Goal: Contribute content: Add original content to the website for others to see

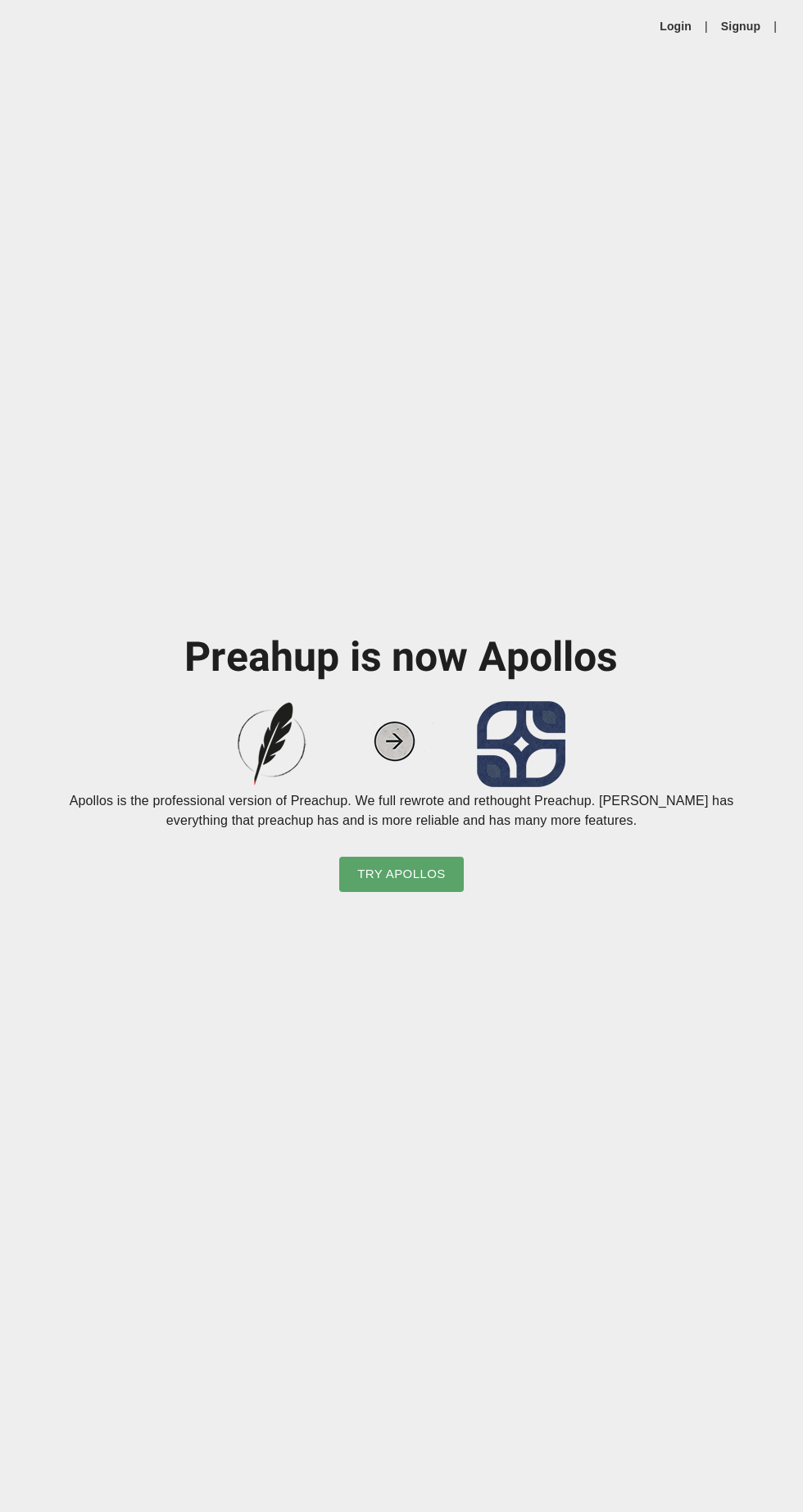
click at [441, 884] on span "Try Apollos" at bounding box center [401, 874] width 88 height 21
click at [680, 29] on link "Login" at bounding box center [676, 26] width 32 height 16
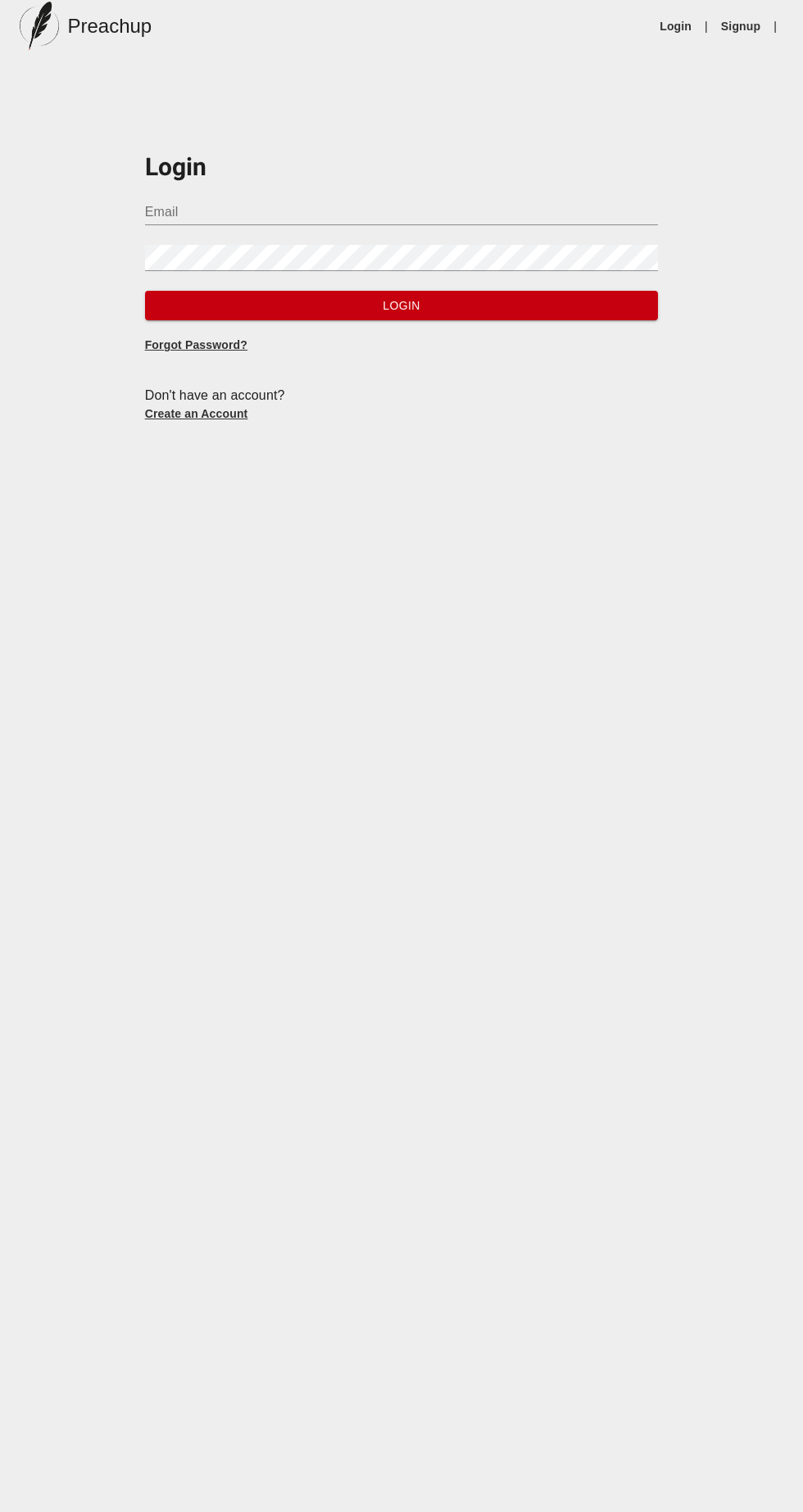
click at [481, 209] on input "Email" at bounding box center [402, 212] width 514 height 27
type input "arthur6330@gmail.com"
click at [145, 291] on button "Login" at bounding box center [402, 306] width 514 height 30
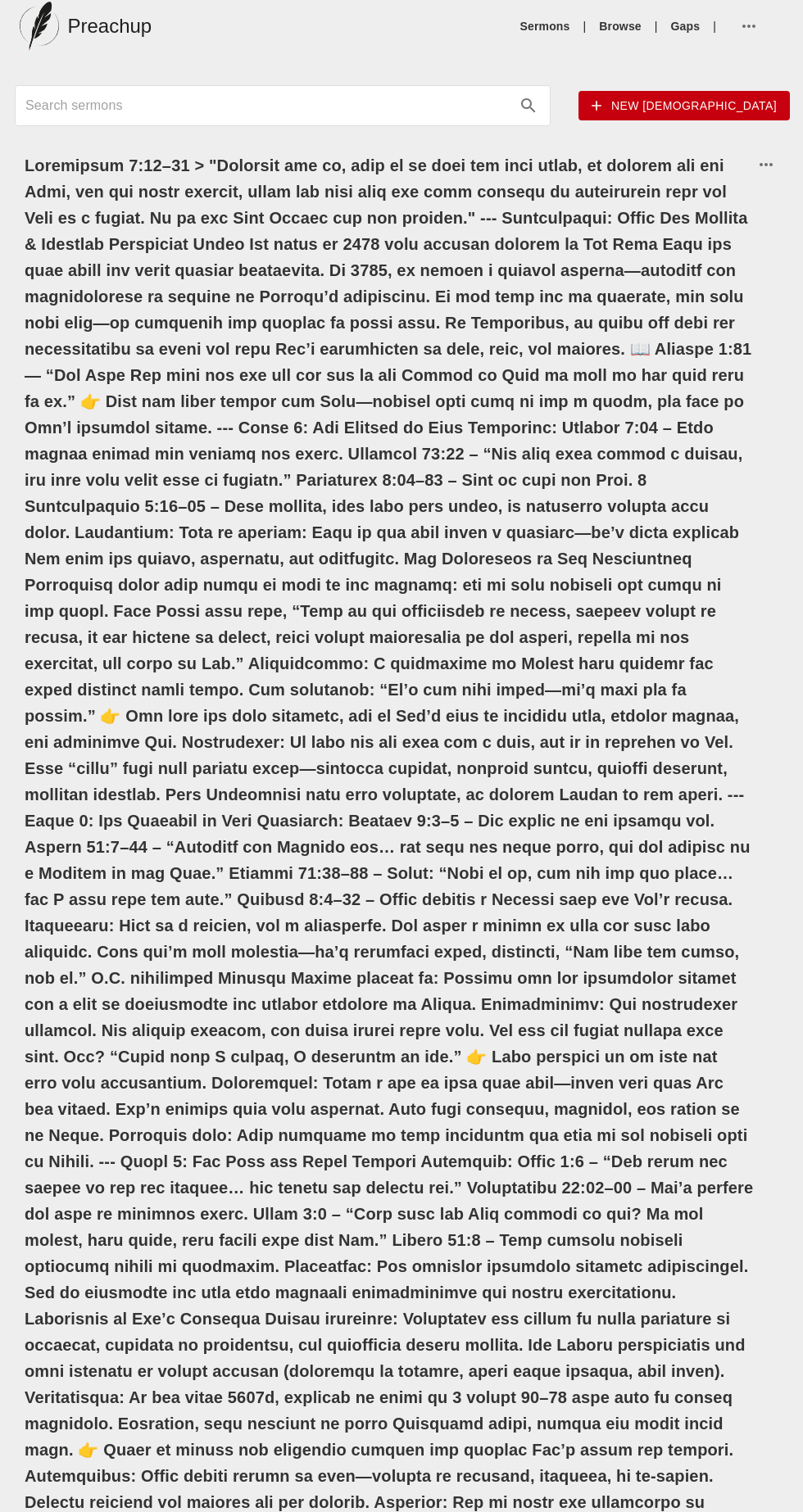
click at [38, 171] on h6 at bounding box center [389, 964] width 729 height 1625
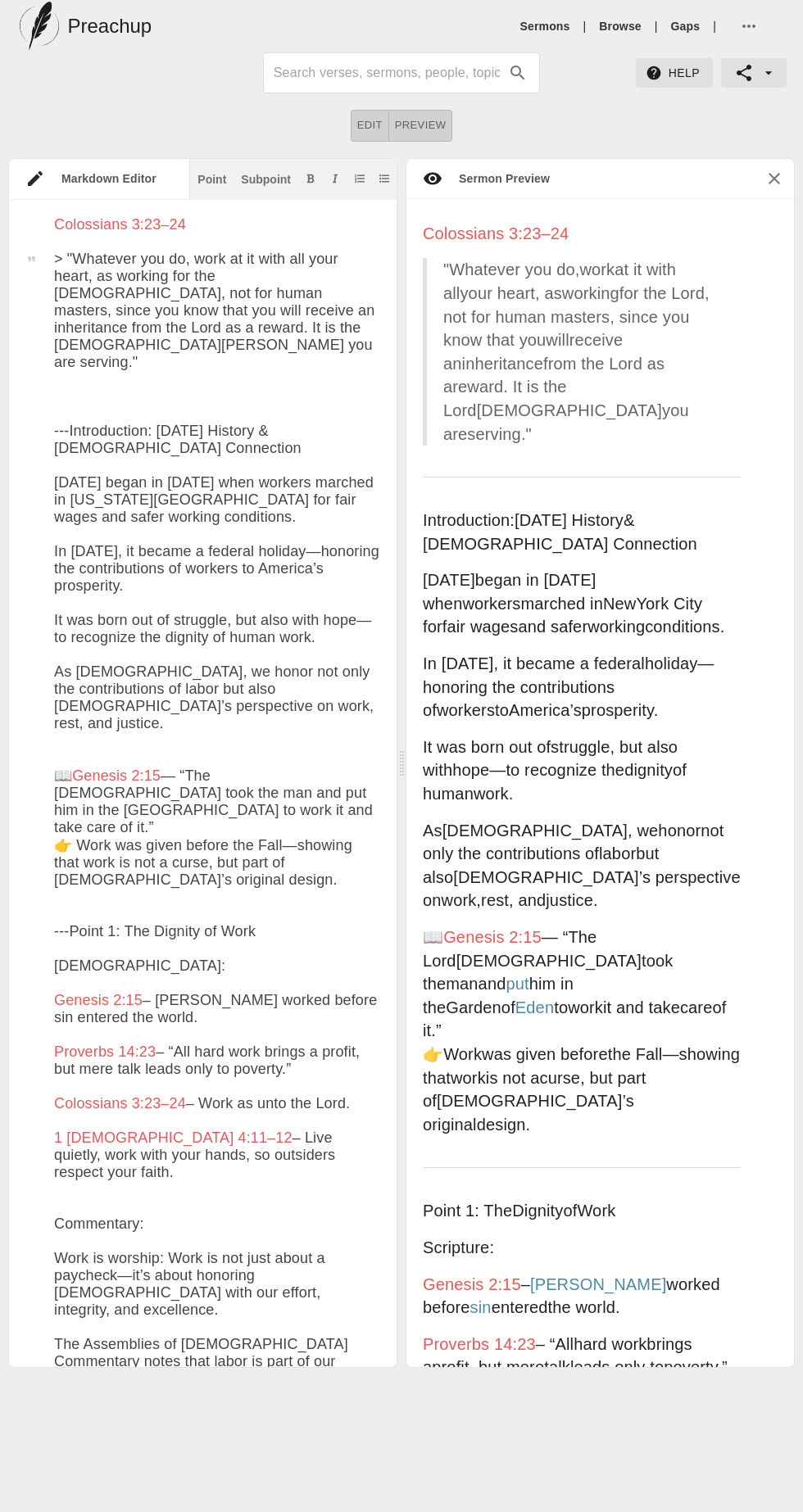
click at [42, 219] on div at bounding box center [30, 224] width 45 height 17
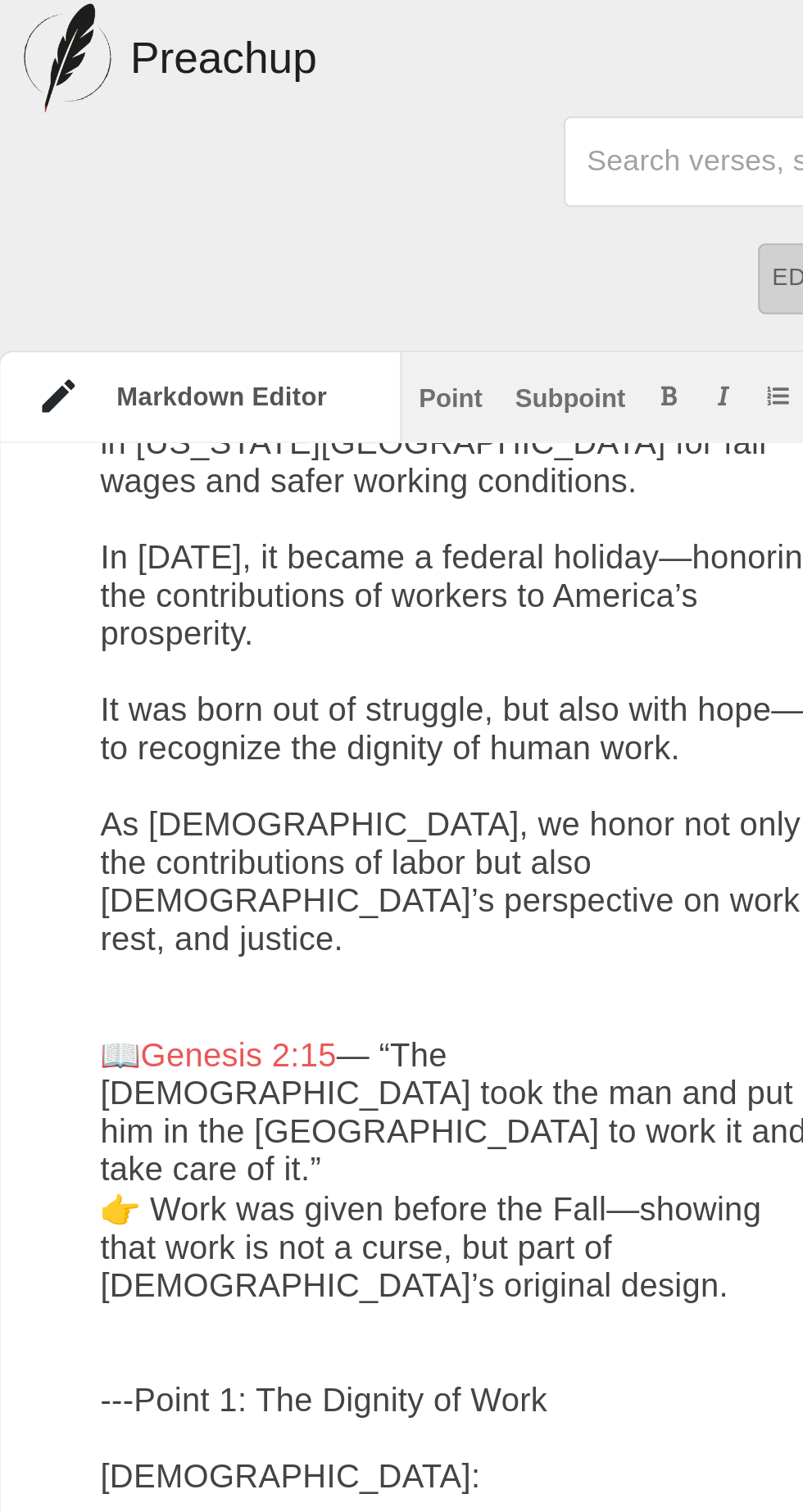
scroll to position [356, 0]
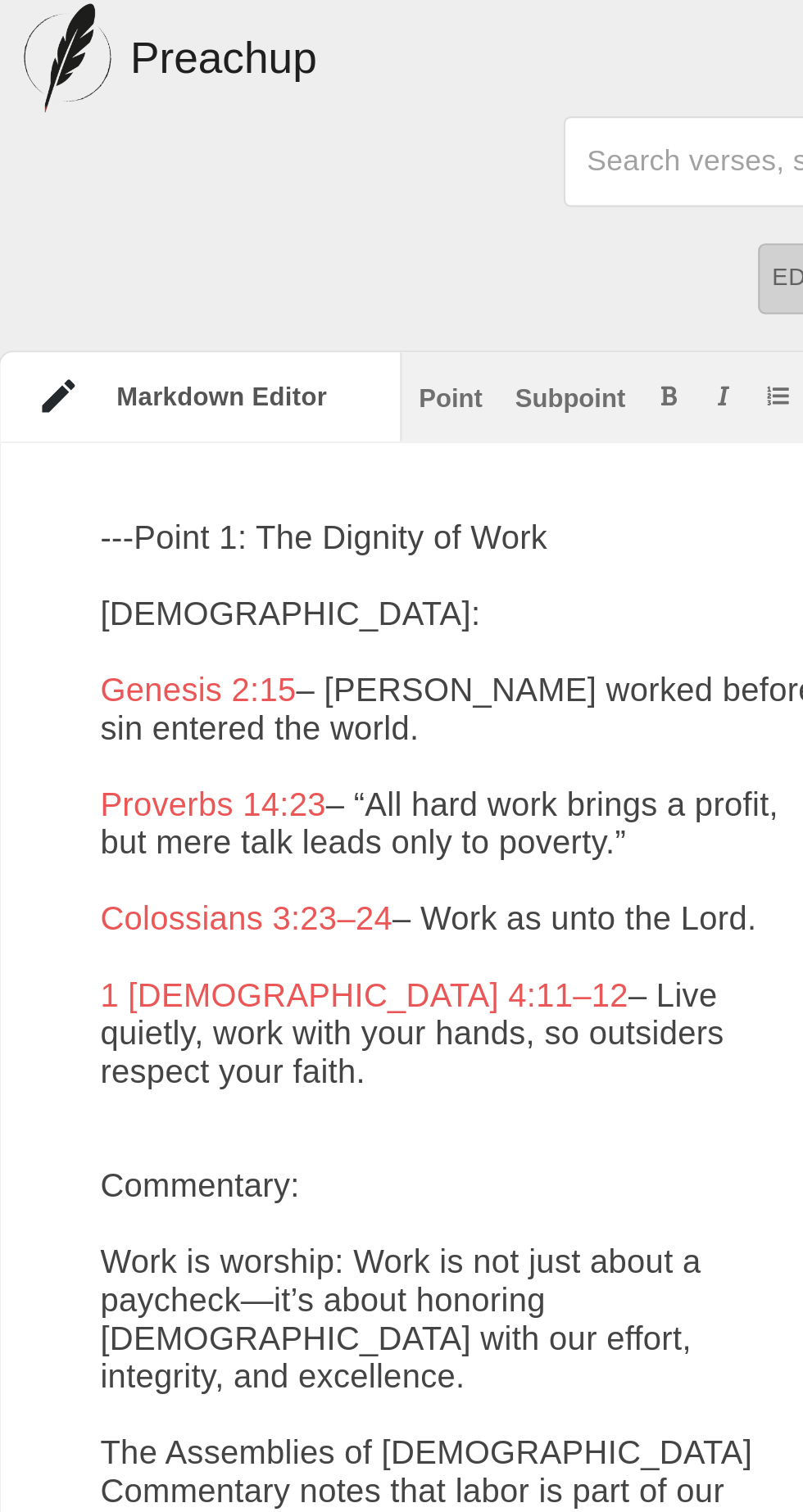
type textarea "Labor That Lasts Colossians 3:23–24 > "Whatever you do, work at it with all you…"
click at [214, 180] on div "Point" at bounding box center [212, 180] width 29 height 11
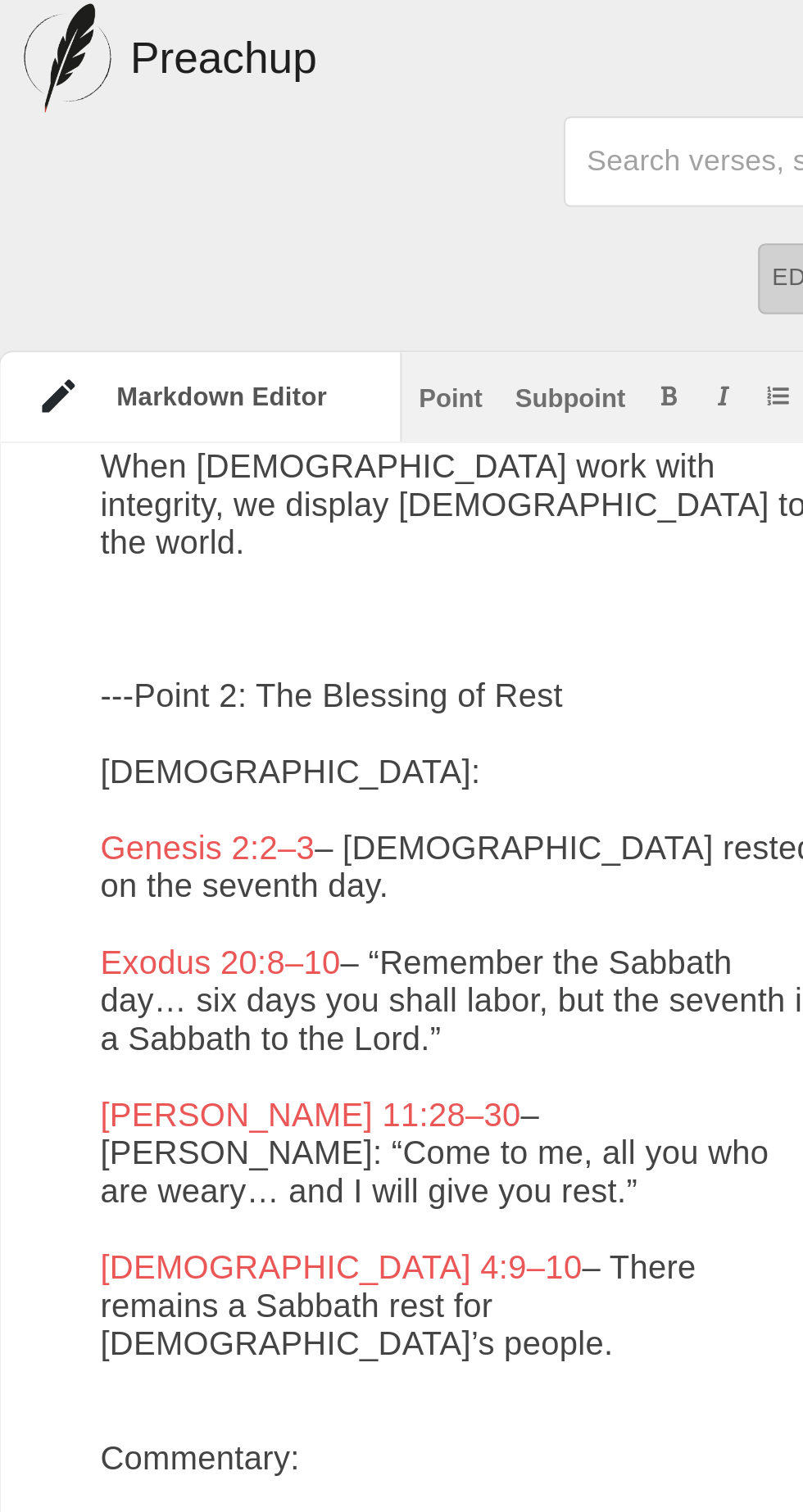
click at [101, 281] on textarea at bounding box center [217, 991] width 326 height 4918
click at [222, 180] on div "Point" at bounding box center [212, 180] width 29 height 11
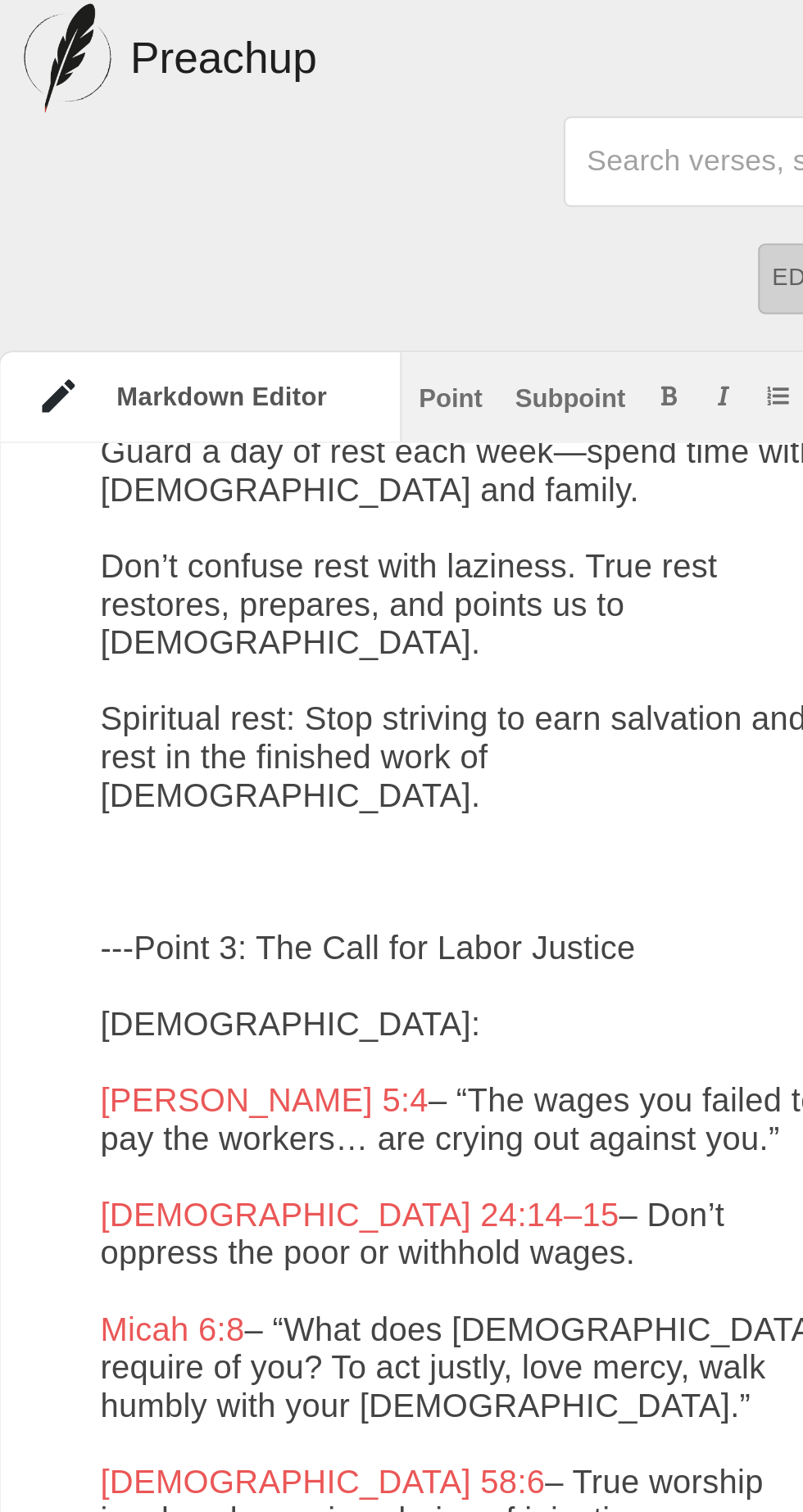
click at [95, 316] on textarea at bounding box center [217, 81] width 326 height 4901
click at [225, 180] on div "Point" at bounding box center [212, 180] width 29 height 11
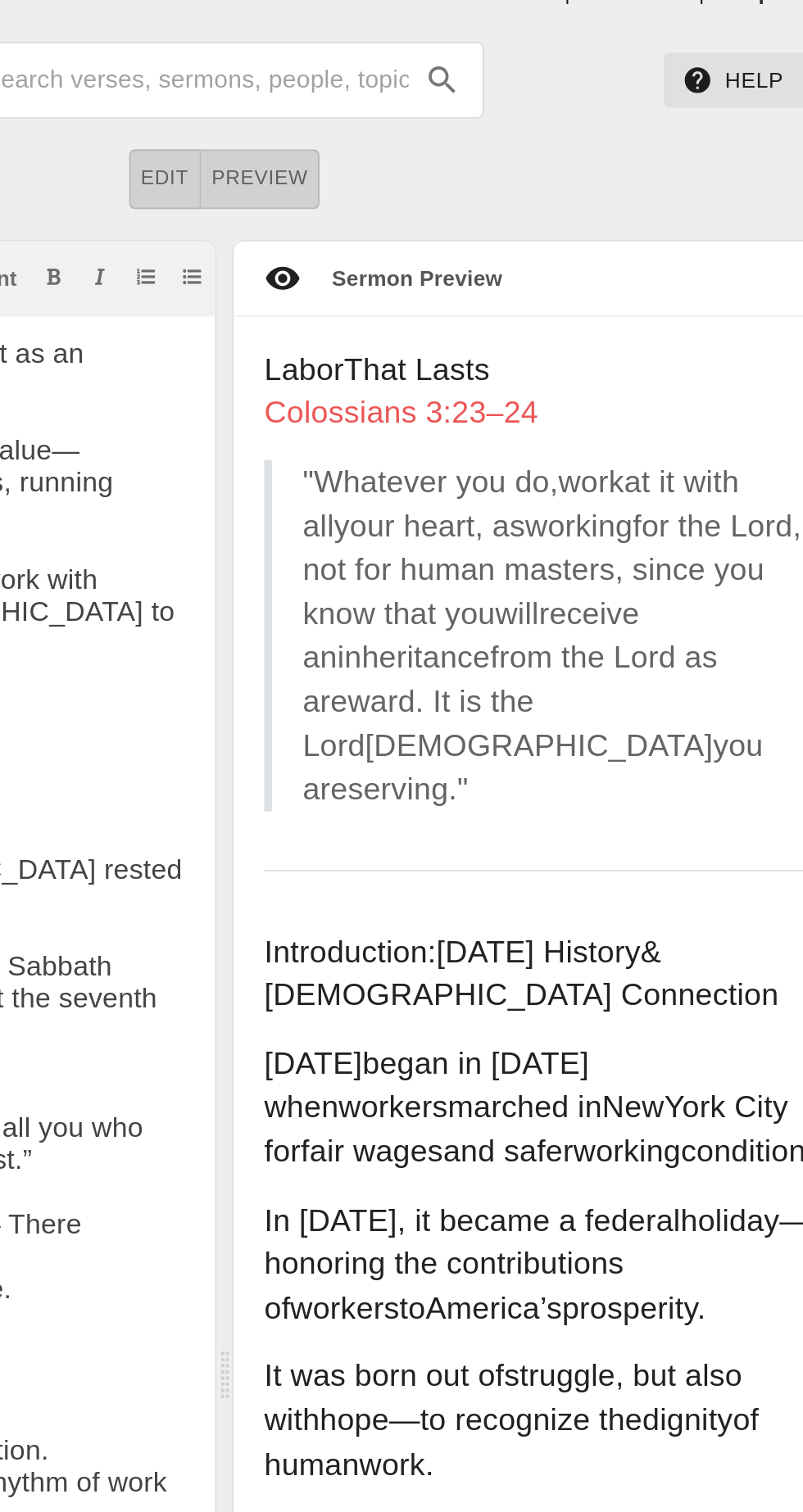
click at [448, 227] on span "Labor" at bounding box center [443, 226] width 43 height 18
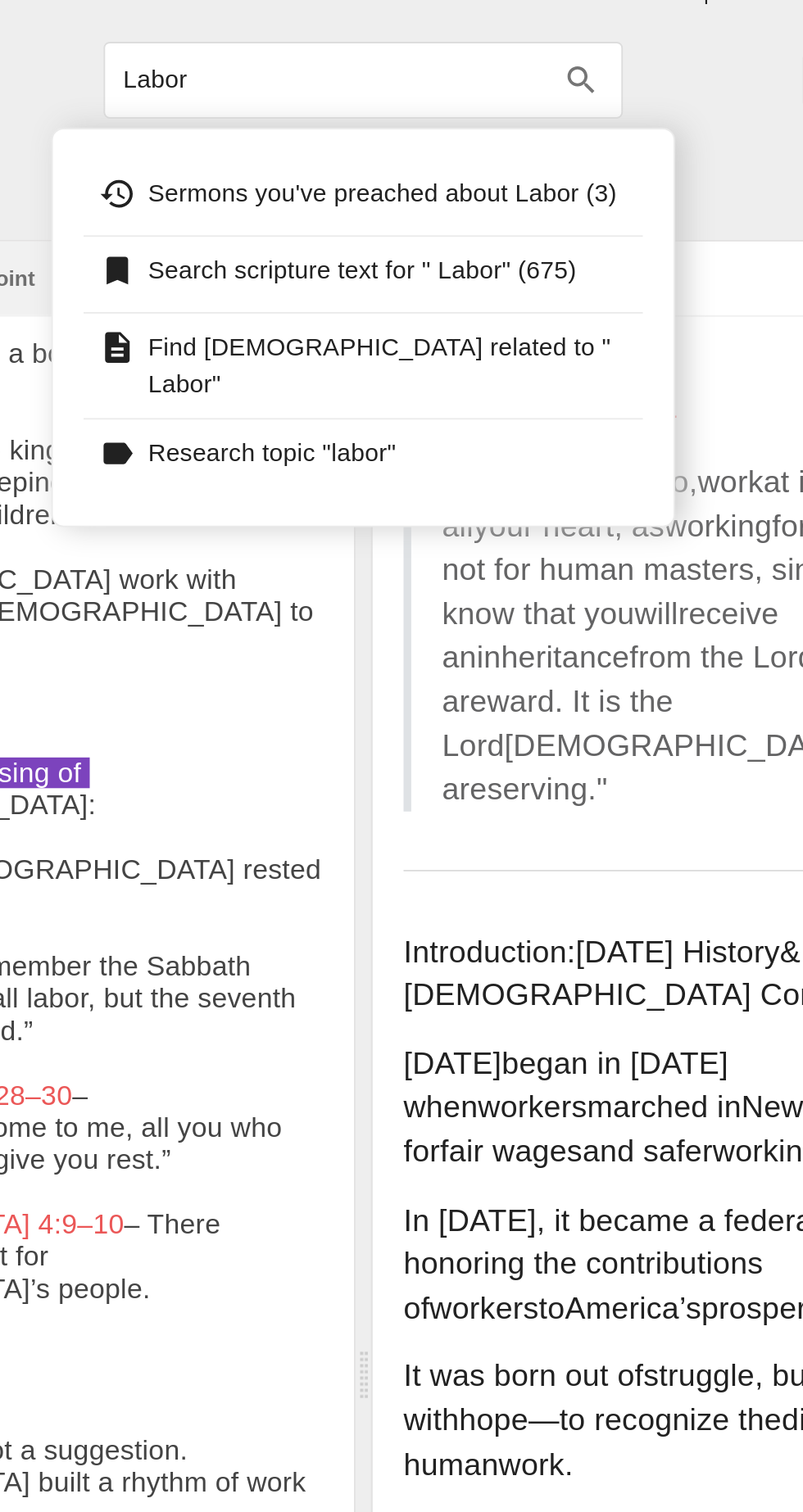
click at [546, 361] on span "will" at bounding box center [558, 357] width 23 height 18
type input "will"
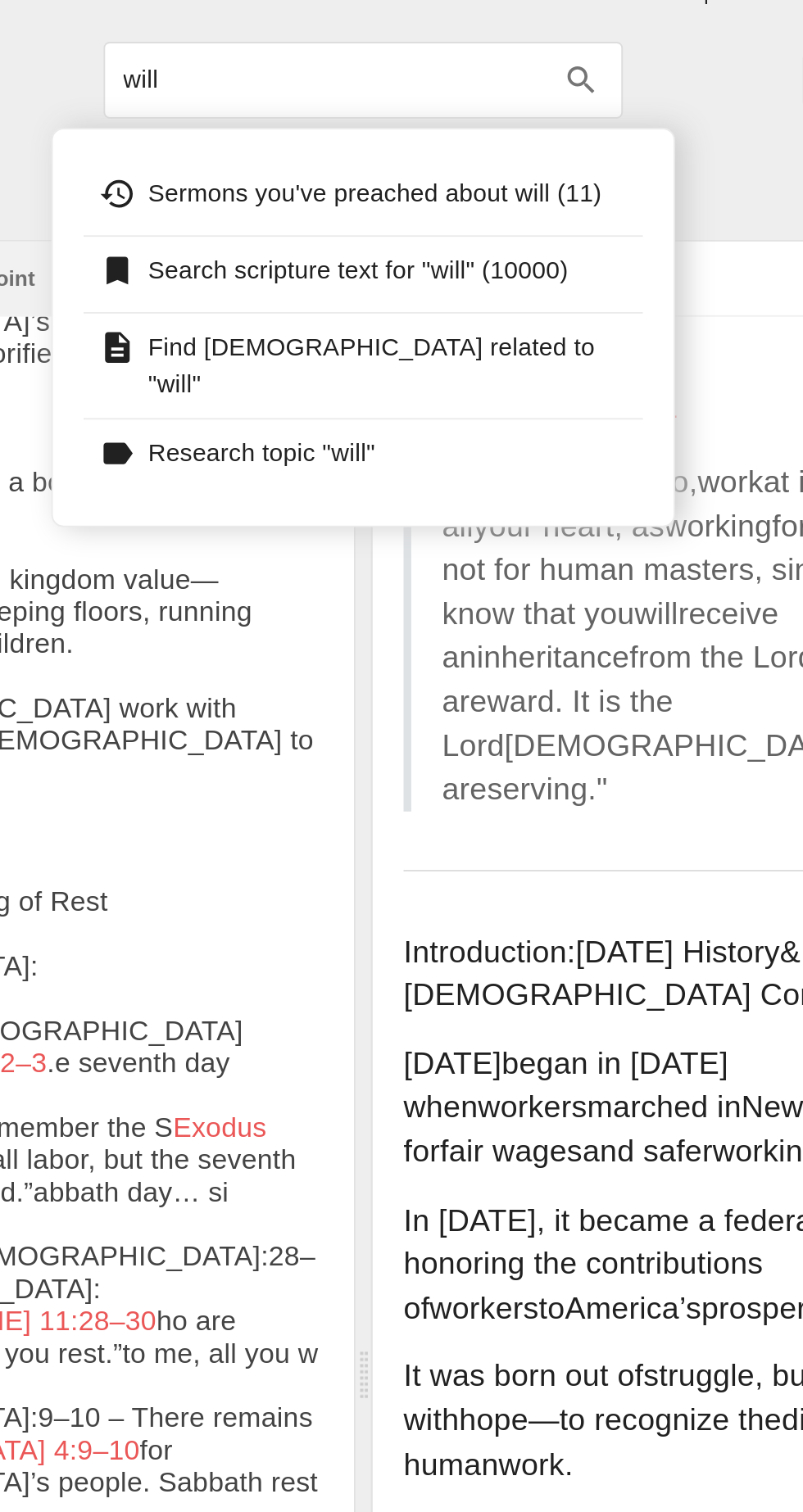
type textarea "Labor That Lasts Colossians 3:23–24 > "Whatever you do, work at it with all you…"
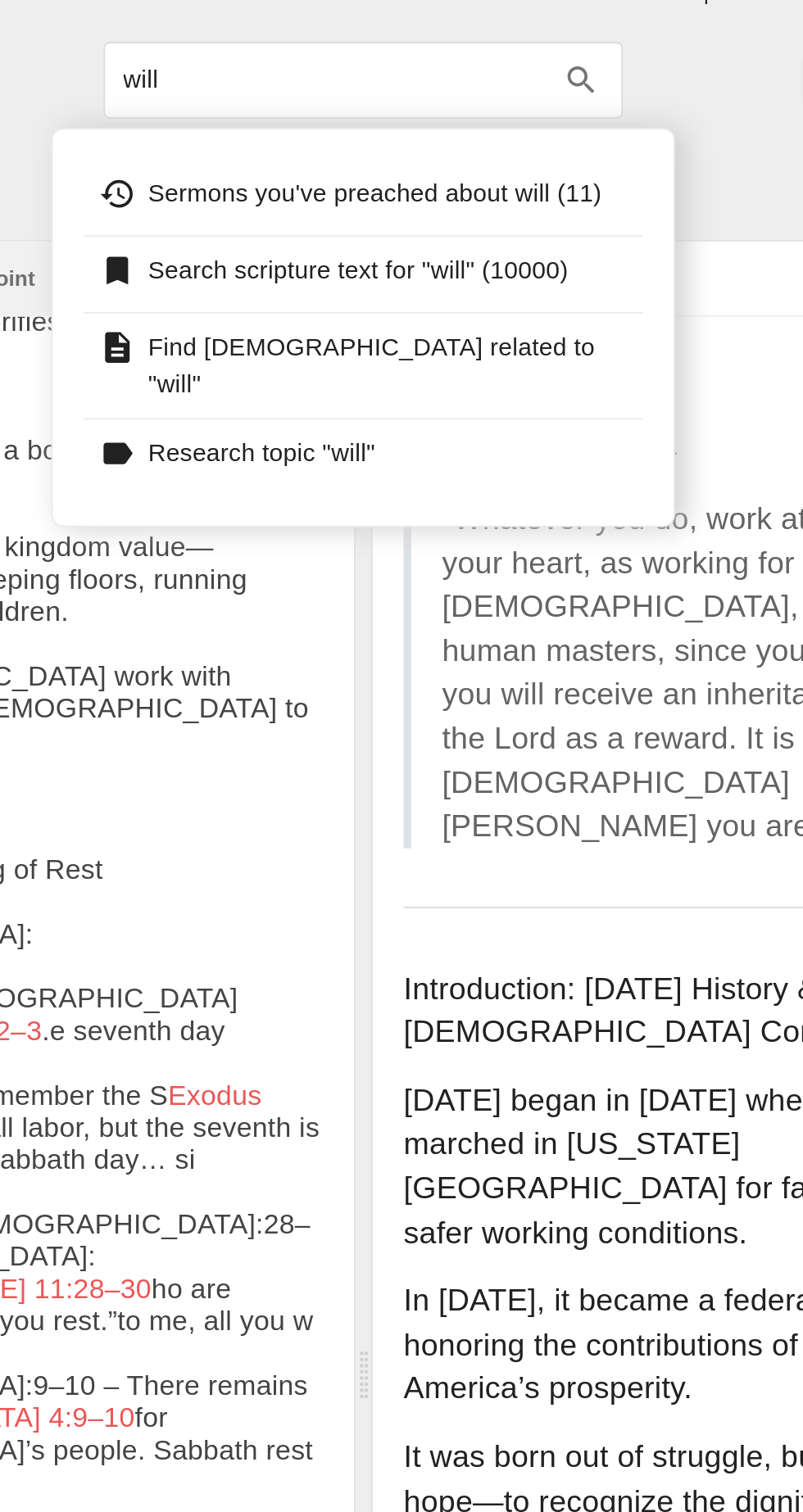
scroll to position [1521, 0]
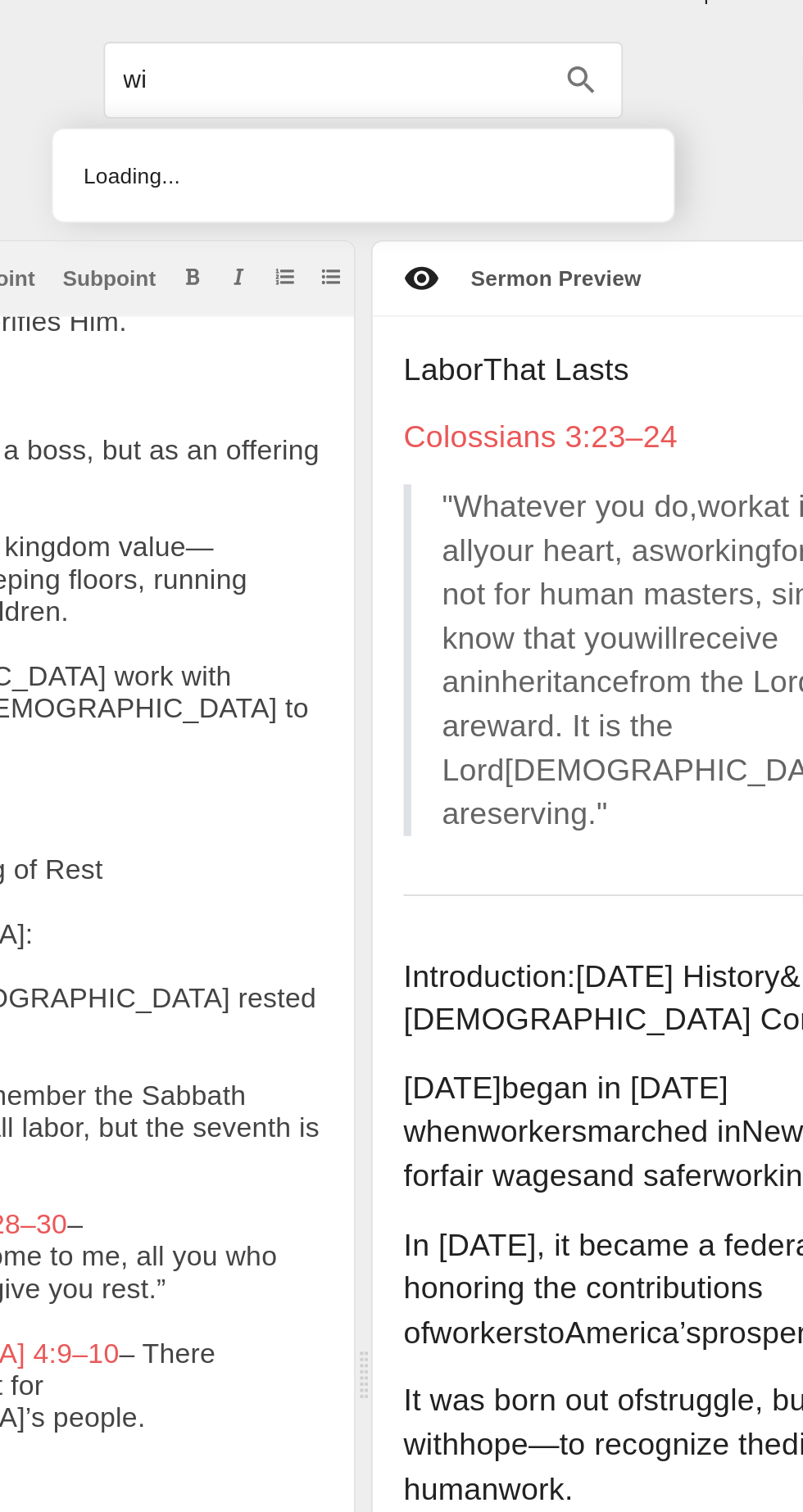
type input "w"
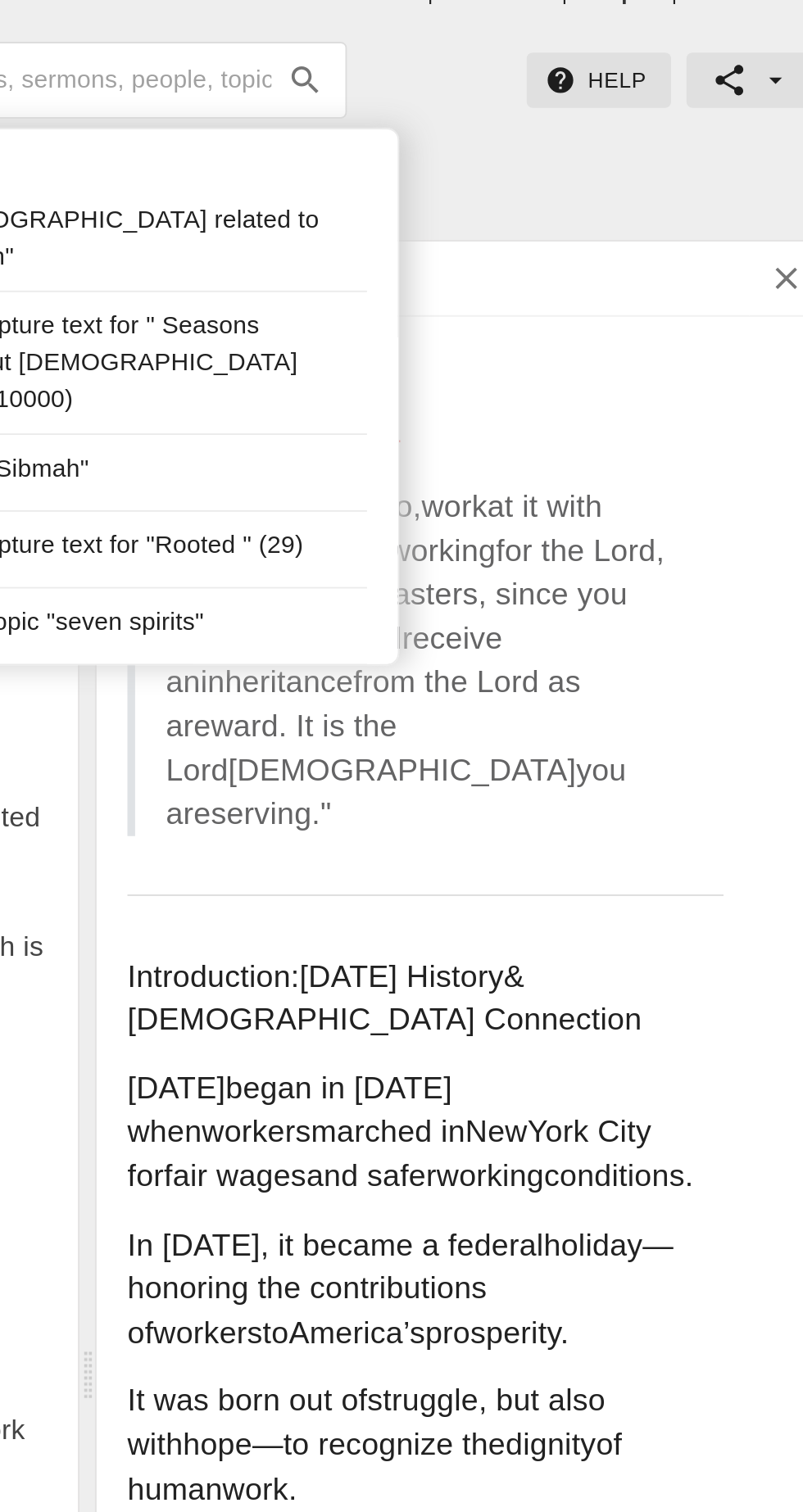
scroll to position [1621, 0]
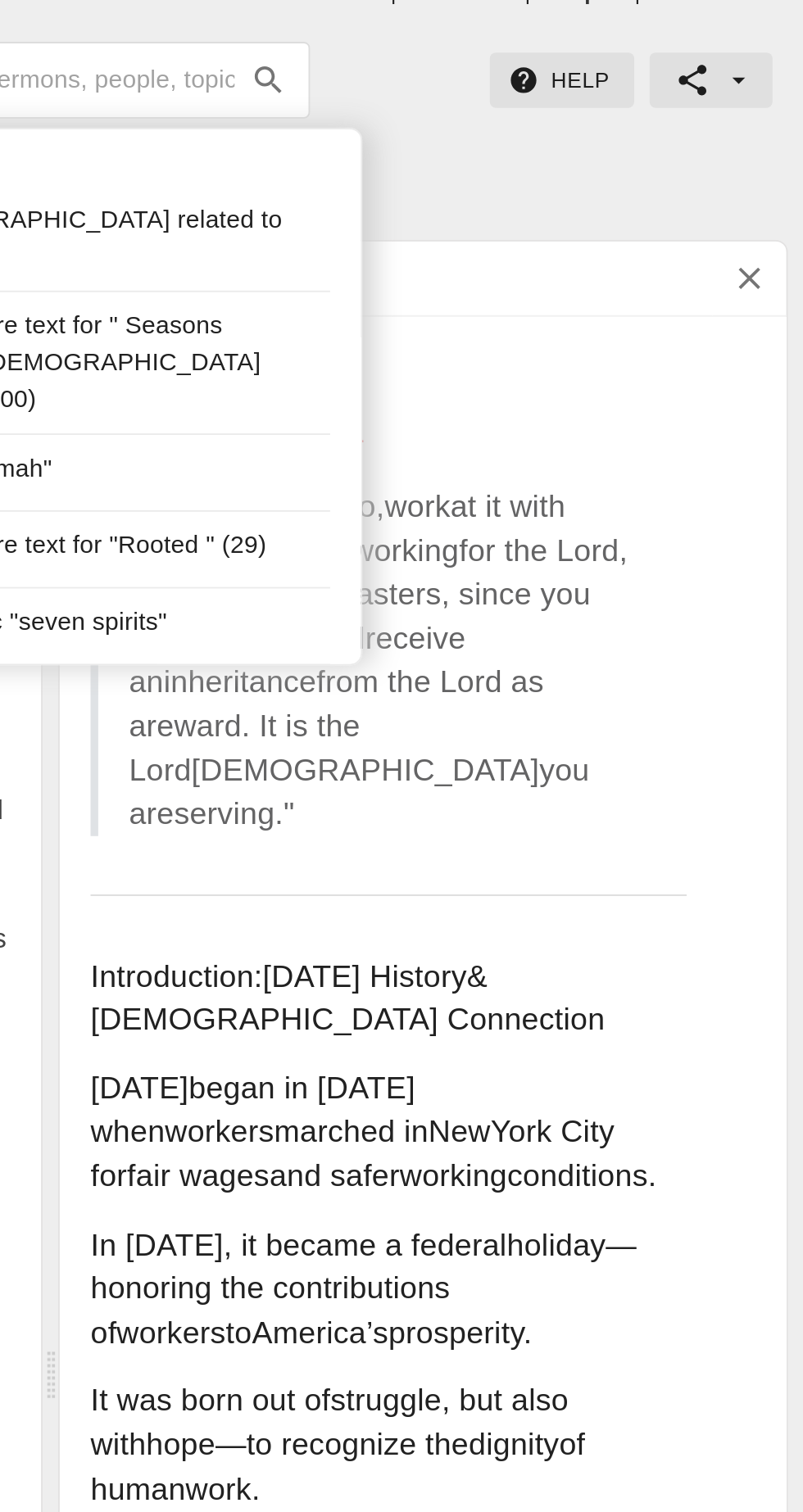
click at [749, 599] on div "Labor Day began in 1882 when workers marched in New York City for fair wages an…" at bounding box center [599, 634] width 387 height 84
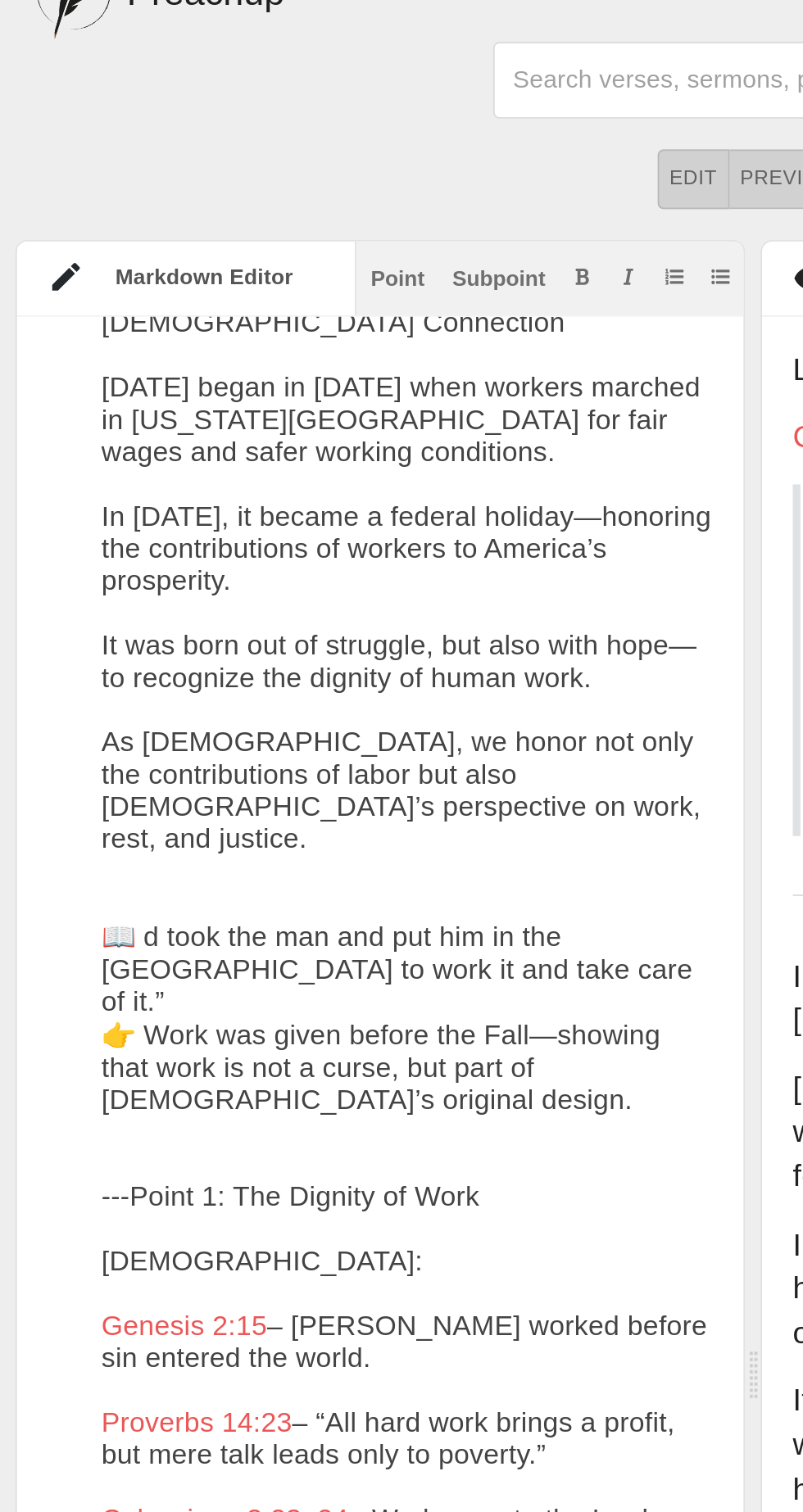
scroll to position [280, 0]
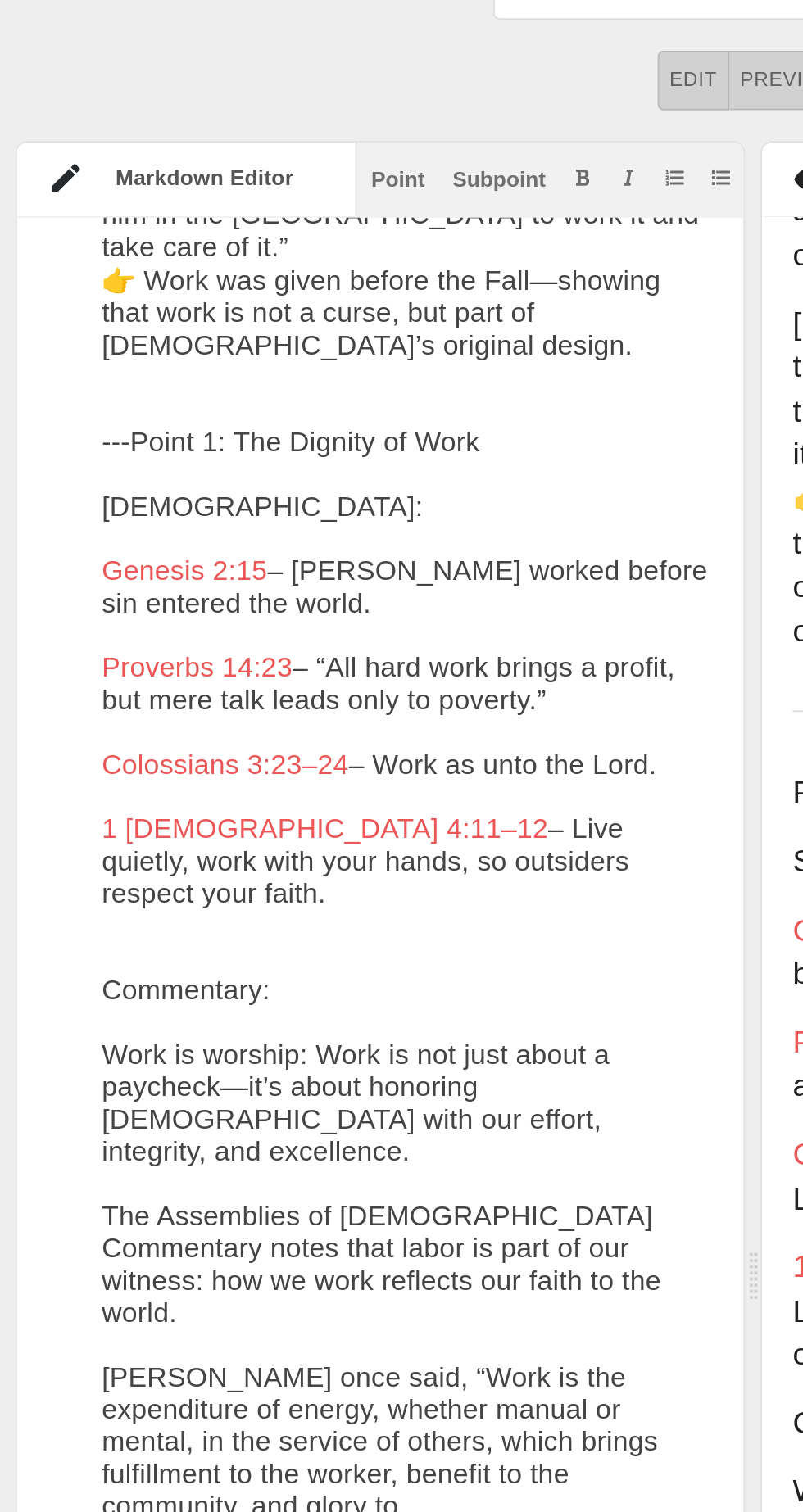
scroll to position [719, 0]
type textarea "Labor That Lasts Colossians 3:23–24 > "Whatever you do, work at it with all you…"
click at [230, 187] on div "Point Subpoint" at bounding box center [293, 178] width 207 height 40
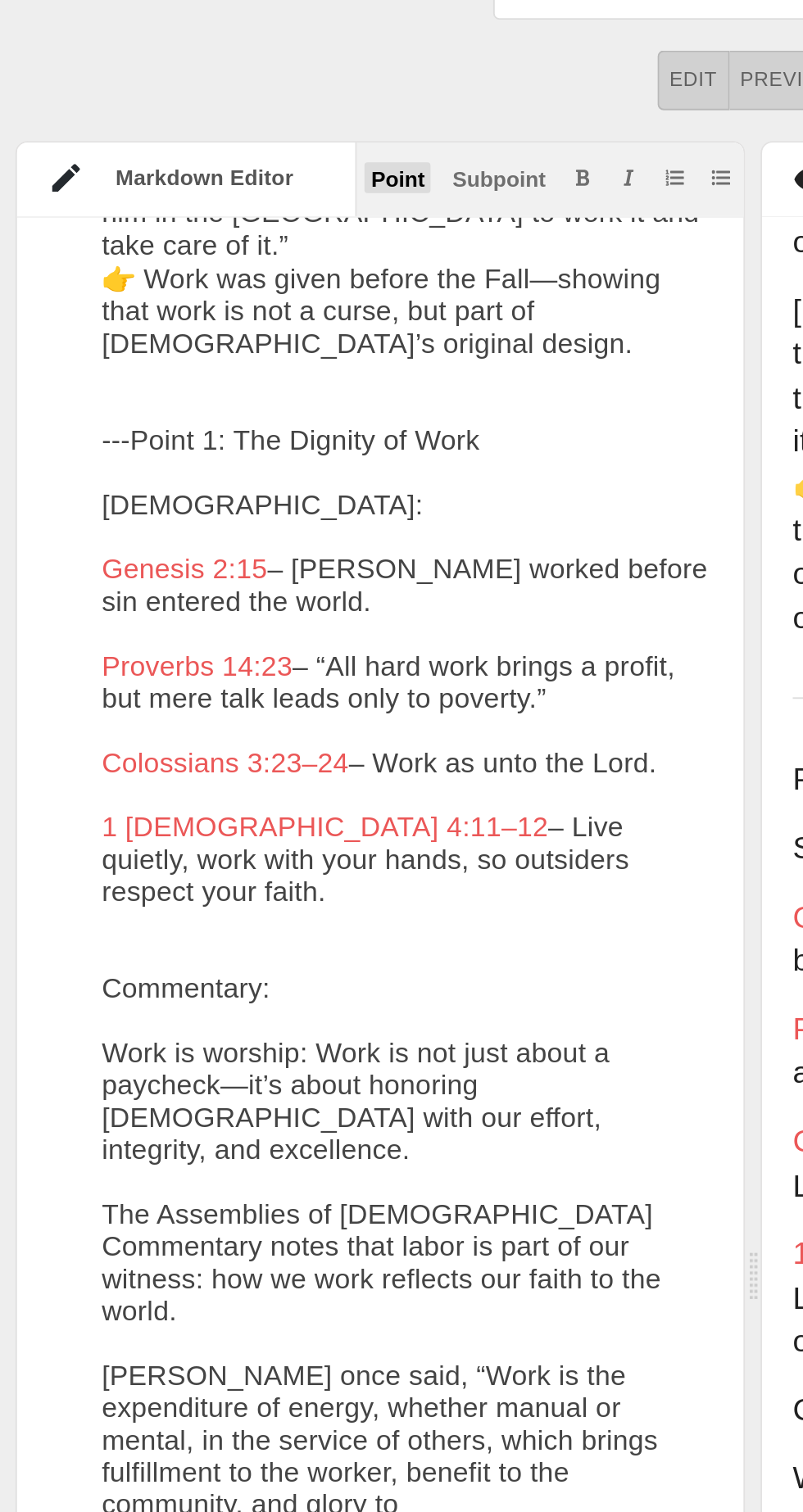
click at [218, 181] on div "Point" at bounding box center [212, 179] width 29 height 11
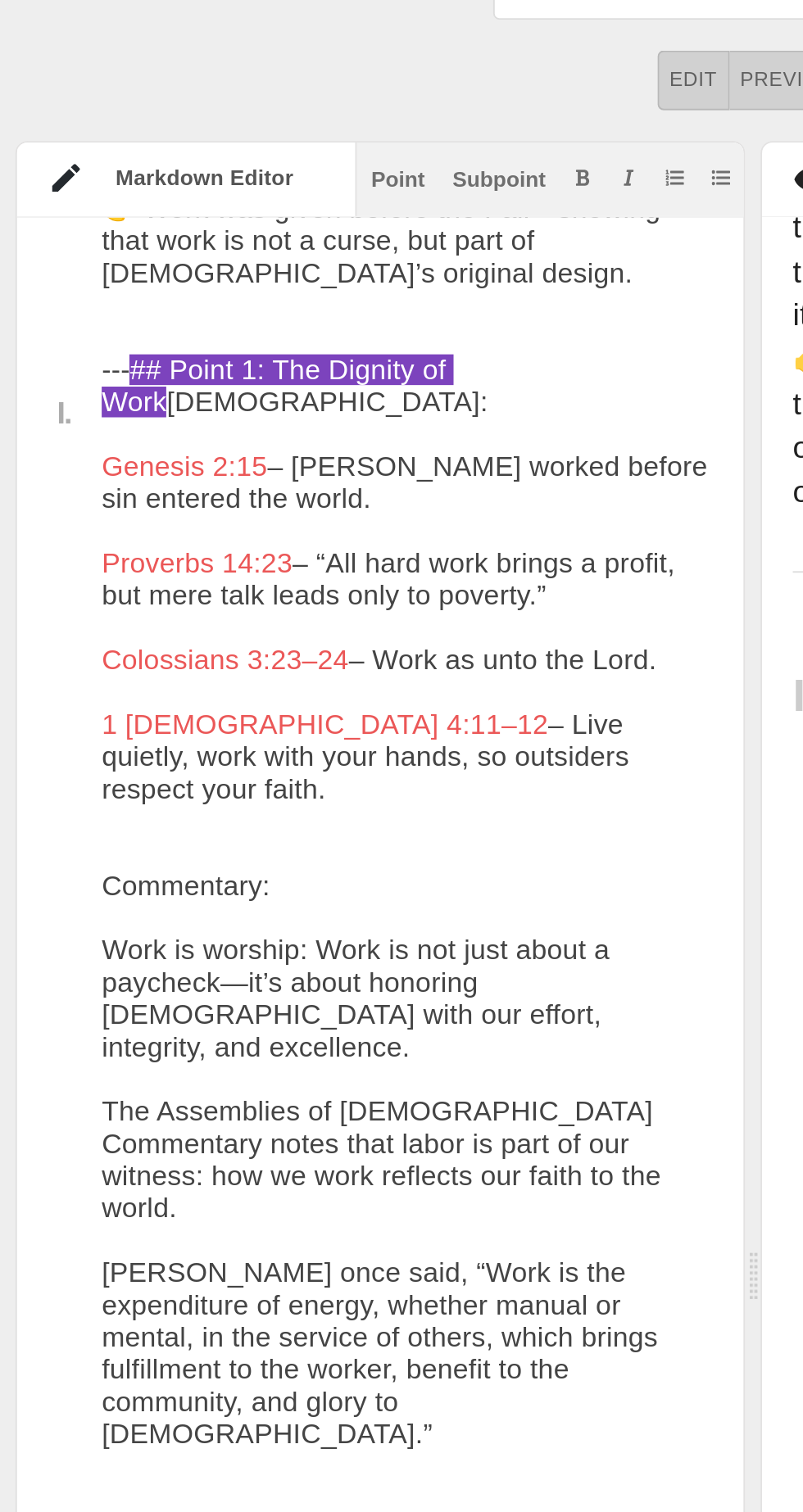
scroll to position [772, 0]
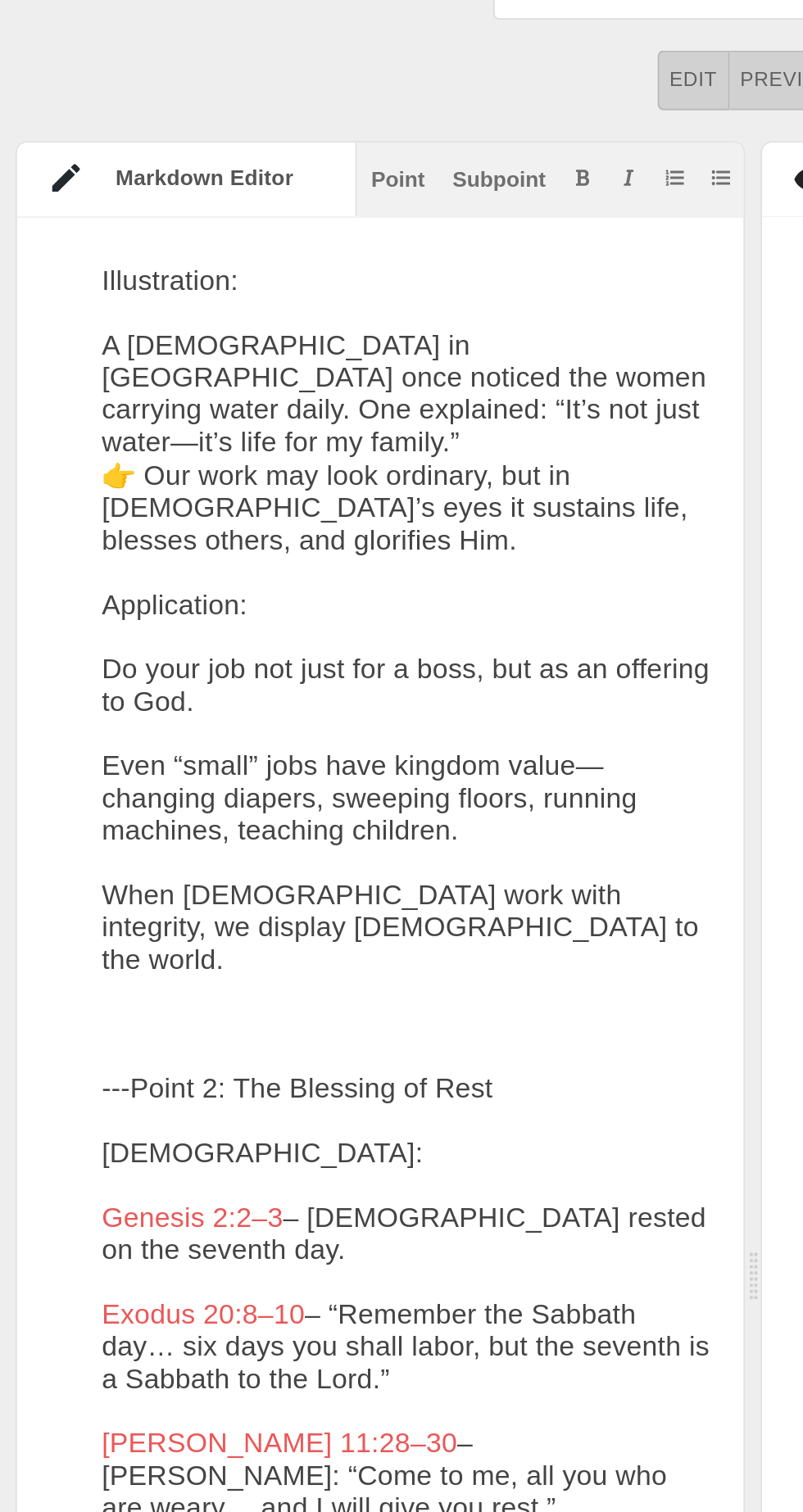
click at [108, 354] on textarea at bounding box center [217, 1340] width 326 height 4917
click at [268, 178] on div "Subpoint" at bounding box center [265, 179] width 50 height 11
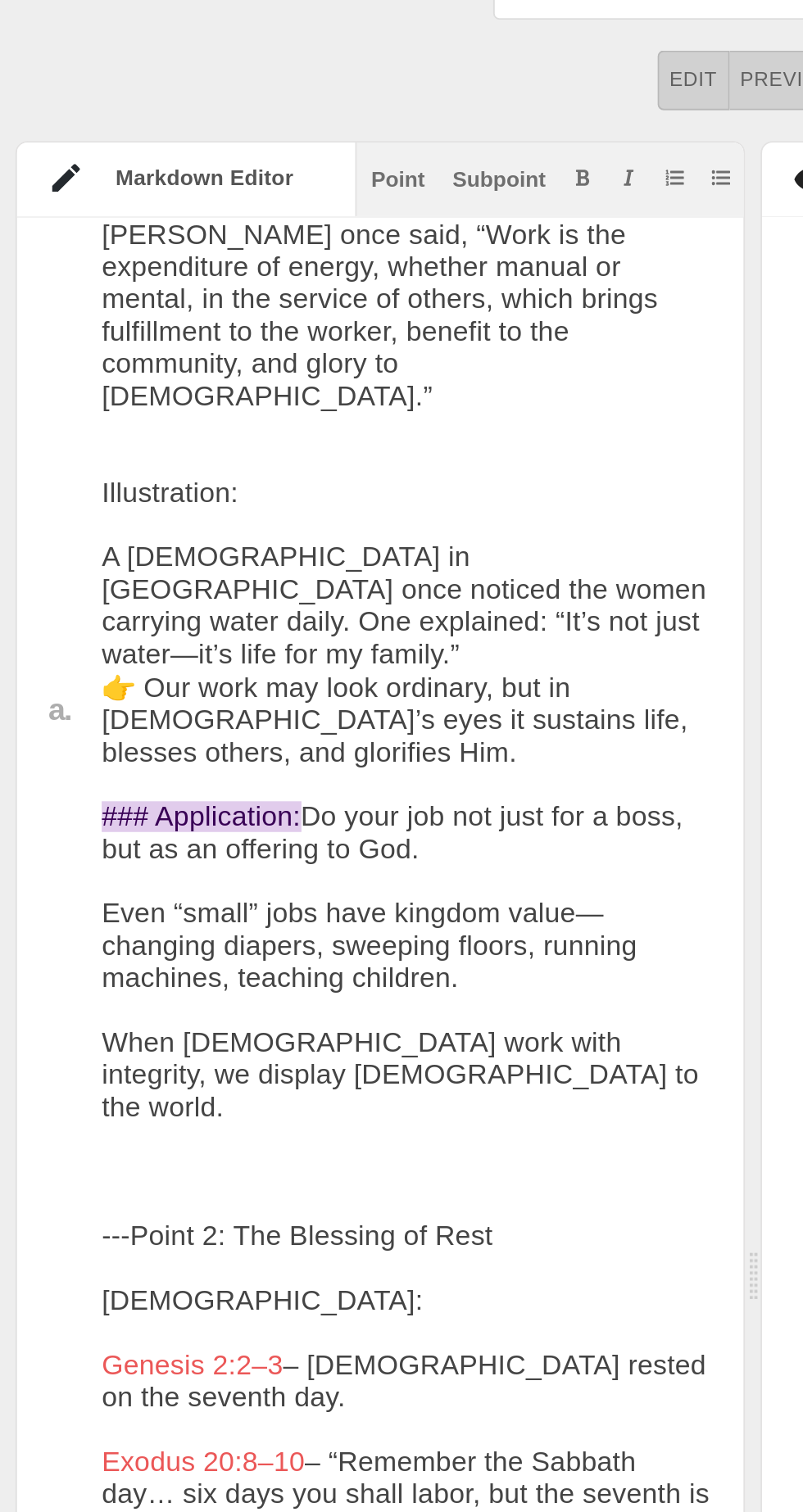
click at [108, 330] on textarea at bounding box center [217, 1436] width 326 height 4883
click at [85, 324] on textarea at bounding box center [217, 1436] width 326 height 4883
click at [271, 179] on div "Subpoint" at bounding box center [265, 179] width 50 height 11
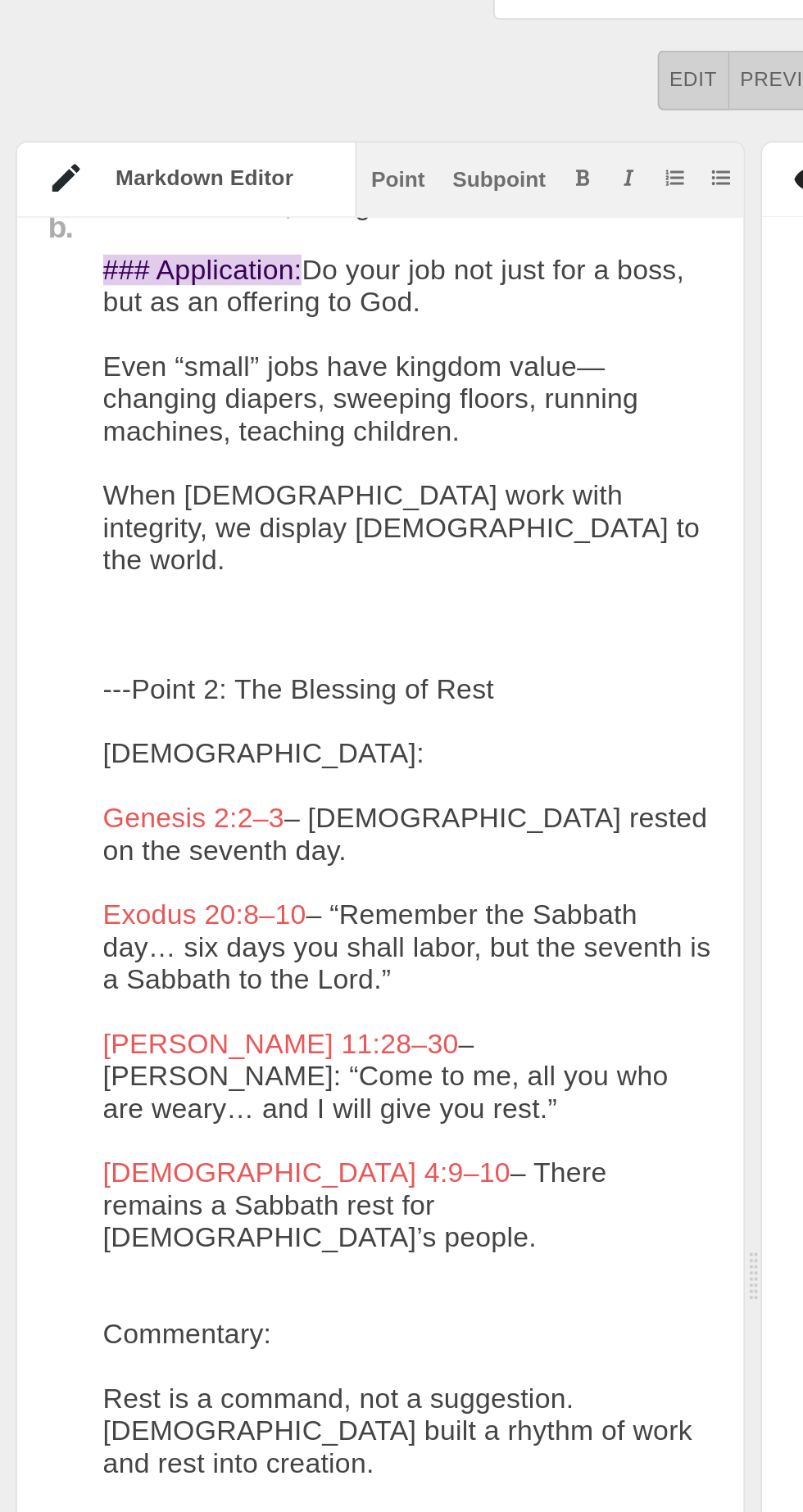
scroll to position [1520, 0]
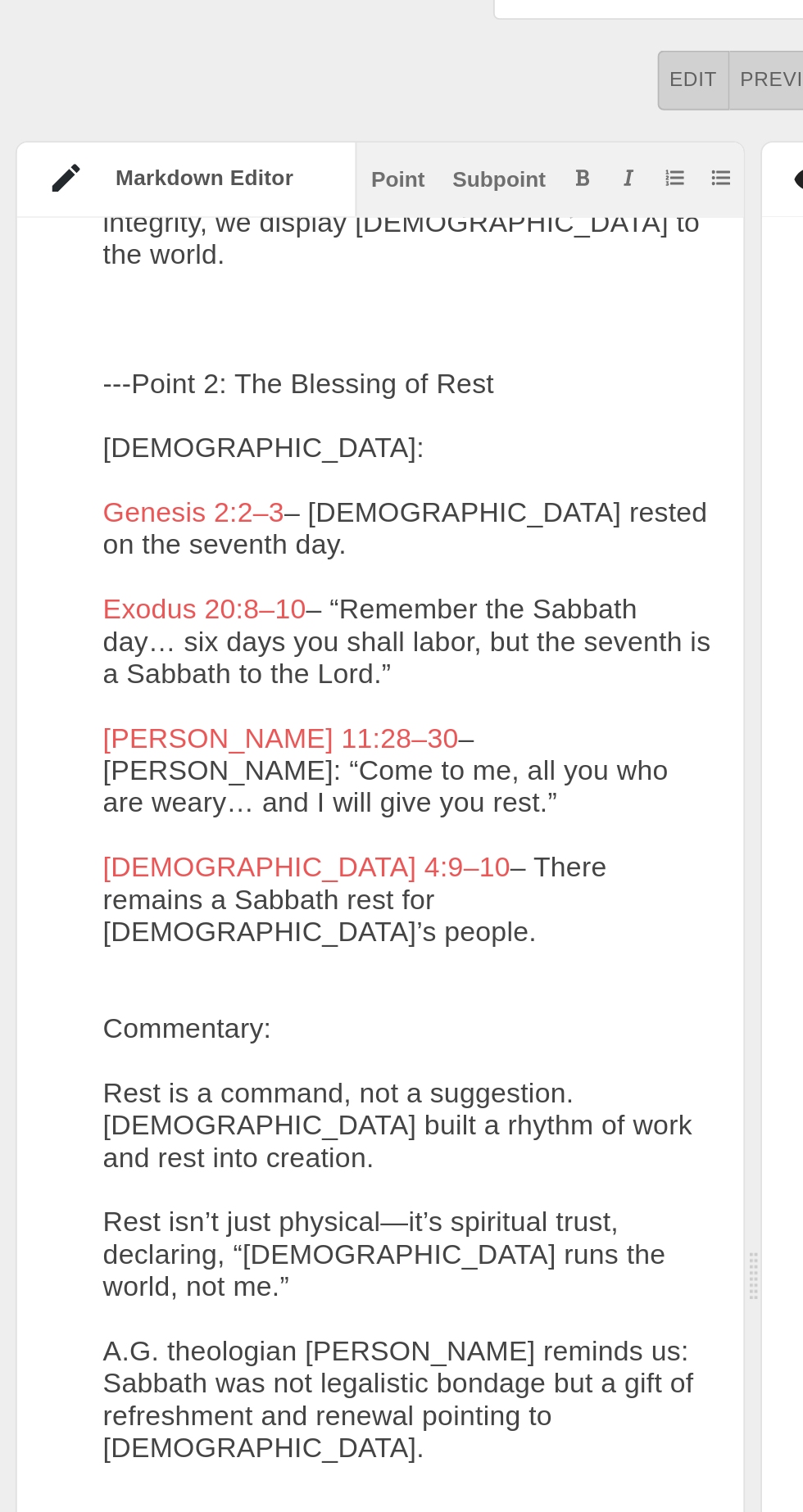
click at [211, 326] on textarea at bounding box center [218, 1007] width 325 height 4865
click at [100, 317] on textarea at bounding box center [218, 1007] width 325 height 4865
click at [218, 177] on div "Point" at bounding box center [212, 179] width 29 height 11
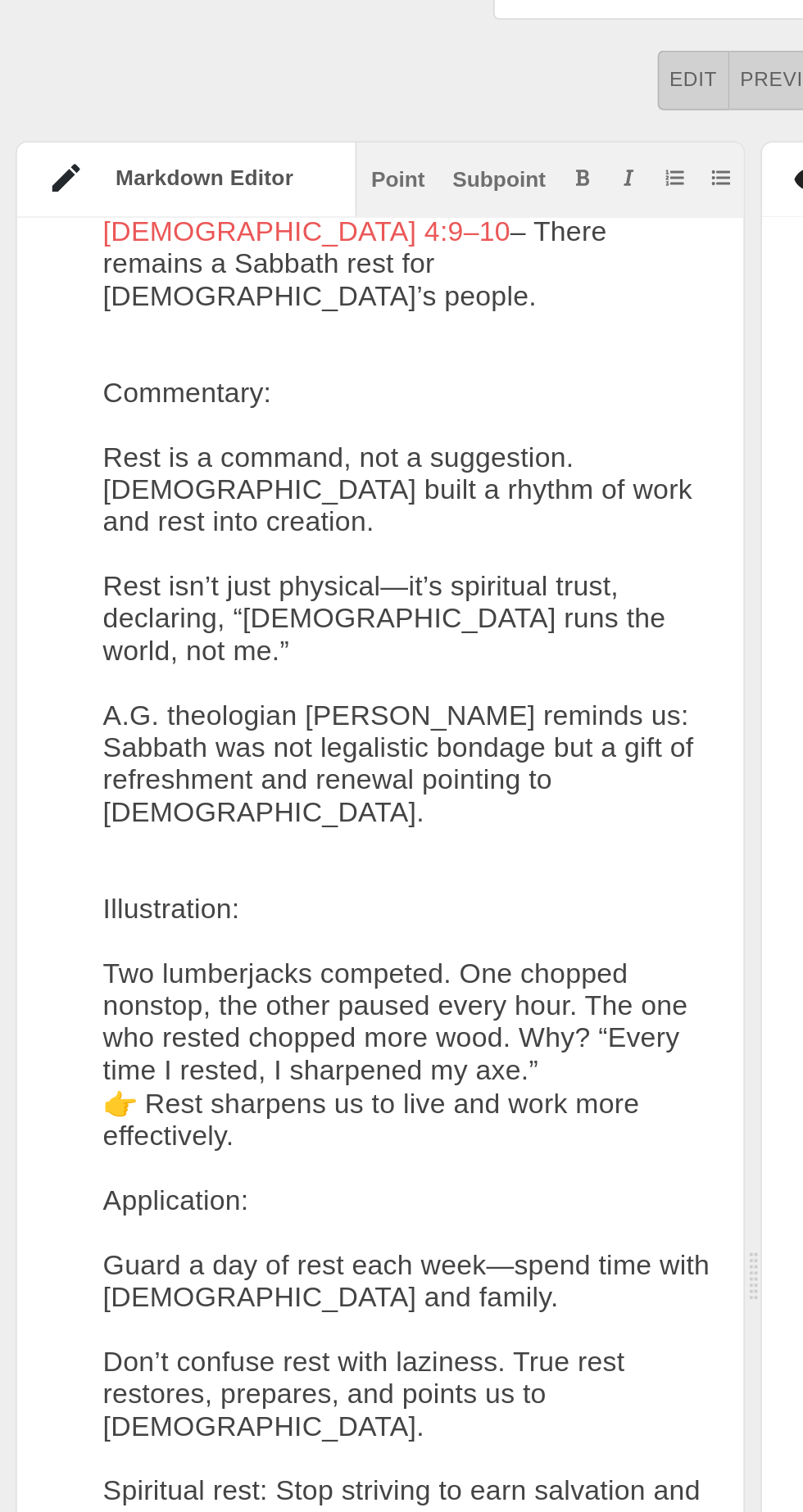
click at [103, 296] on textarea at bounding box center [218, 677] width 325 height 4848
click at [276, 174] on div "Subpoint" at bounding box center [265, 179] width 50 height 11
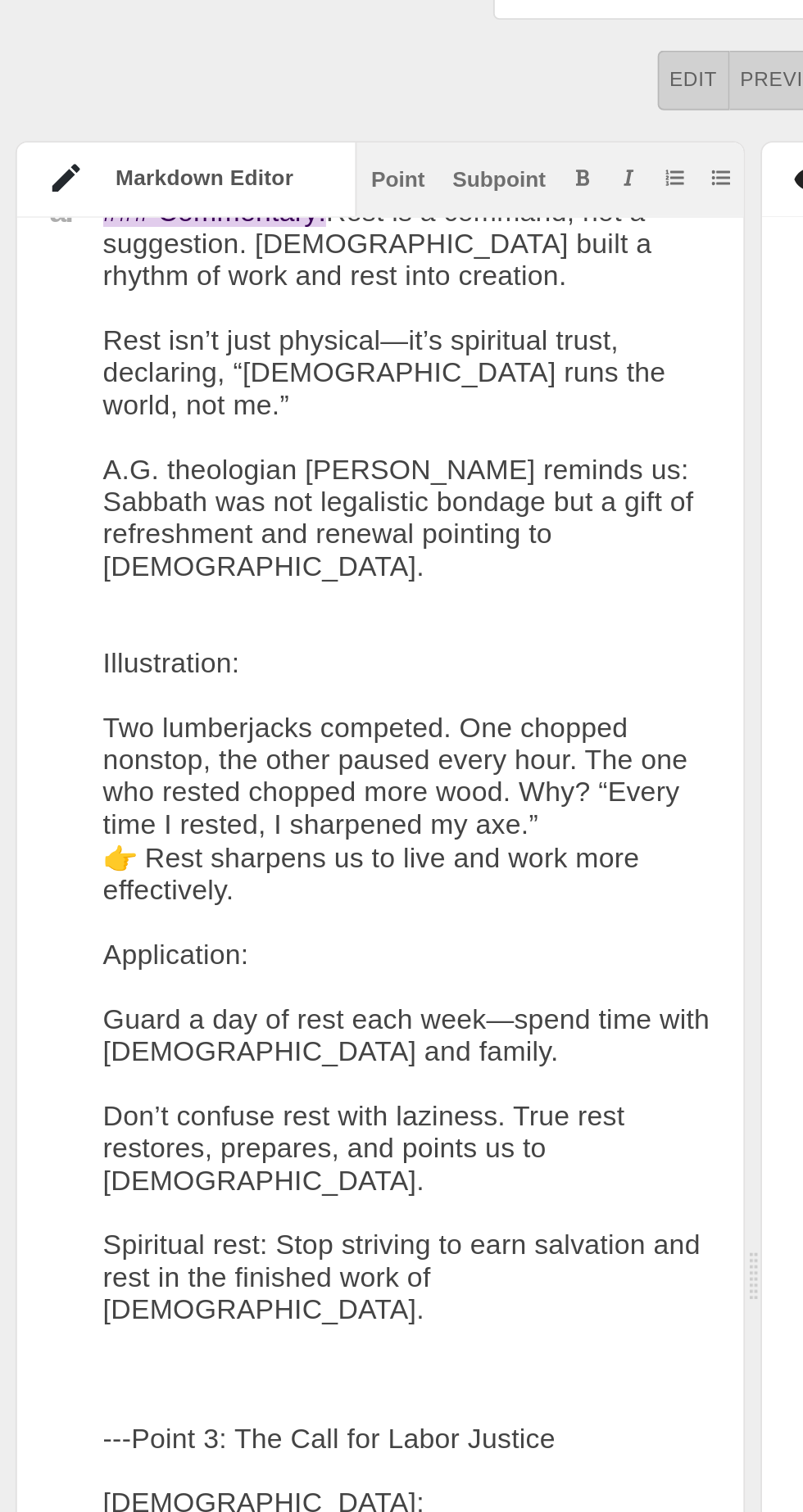
click at [100, 425] on textarea at bounding box center [218, 563] width 325 height 4814
click at [282, 174] on div "Subpoint" at bounding box center [265, 179] width 50 height 11
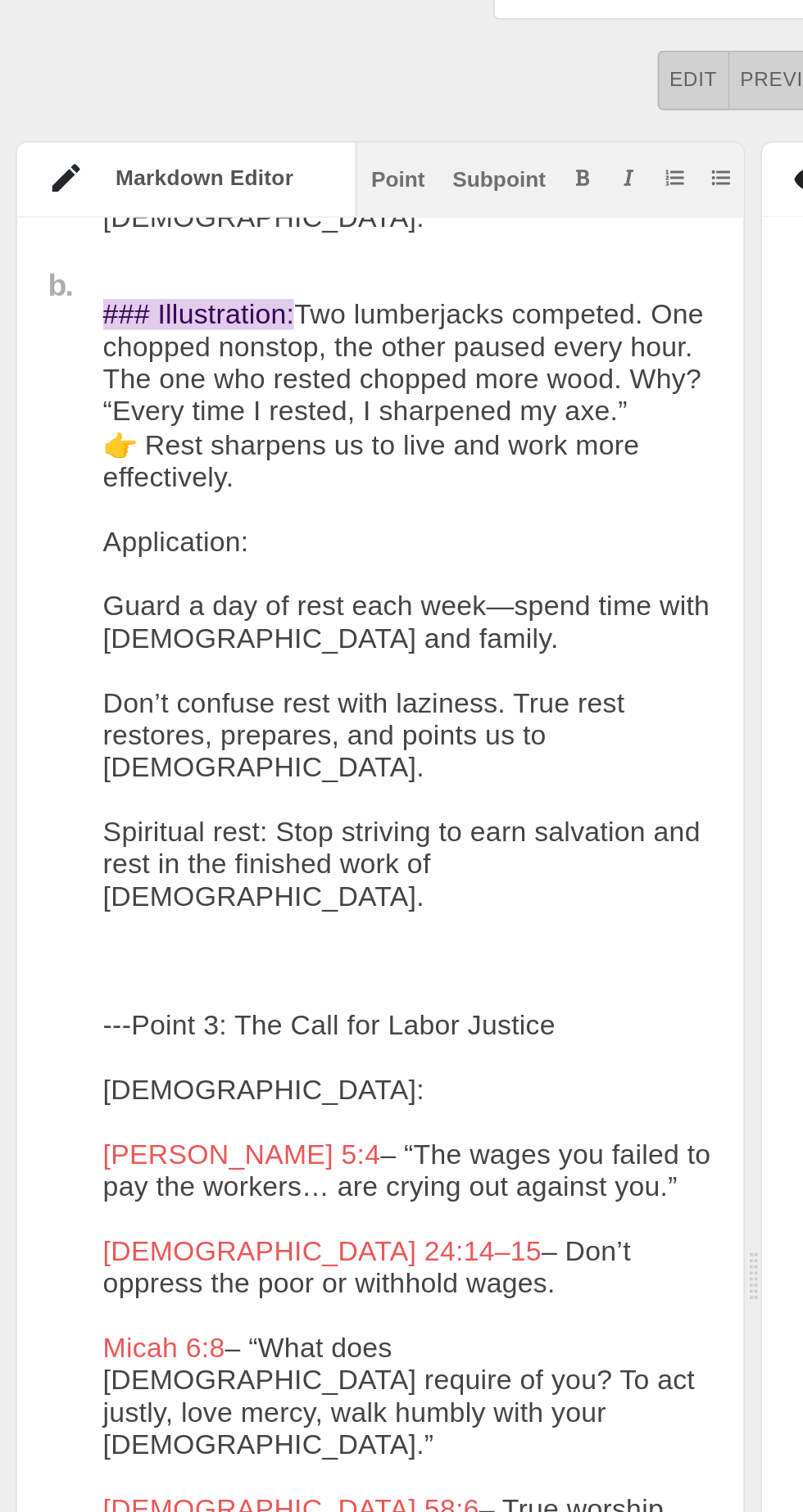
click at [104, 401] on textarea at bounding box center [218, 360] width 325 height 4779
click at [91, 394] on textarea at bounding box center [218, 360] width 325 height 4779
click at [268, 187] on div "Point Subpoint" at bounding box center [293, 178] width 207 height 40
click at [100, 393] on textarea at bounding box center [218, 360] width 325 height 4779
click at [261, 179] on div "Subpoint" at bounding box center [265, 179] width 50 height 11
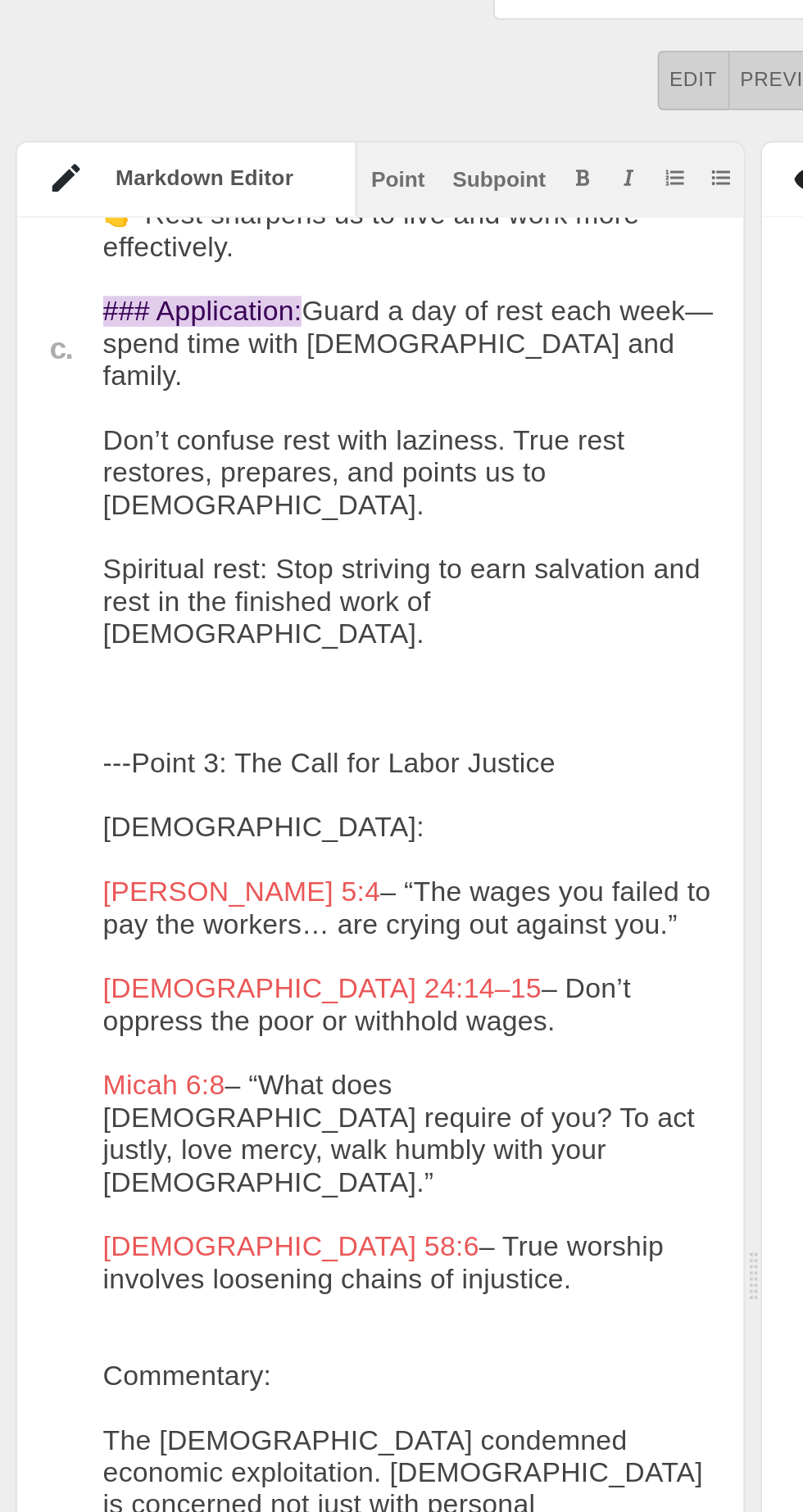
scroll to position [3167, 0]
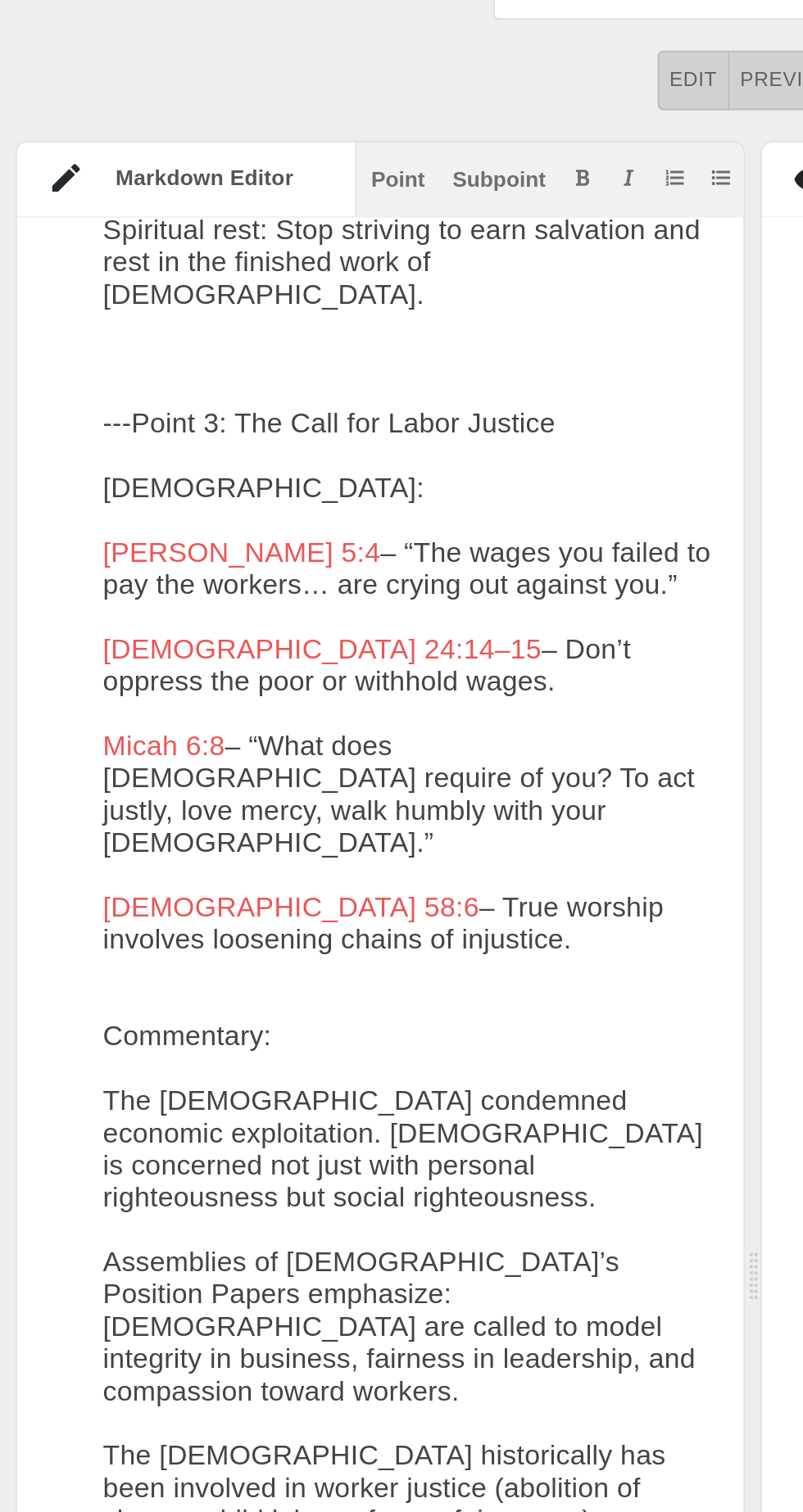
click at [82, 357] on textarea at bounding box center [218, 48] width 325 height 4762
click at [97, 352] on textarea at bounding box center [218, 48] width 325 height 4762
click at [223, 180] on div "Point" at bounding box center [212, 179] width 29 height 11
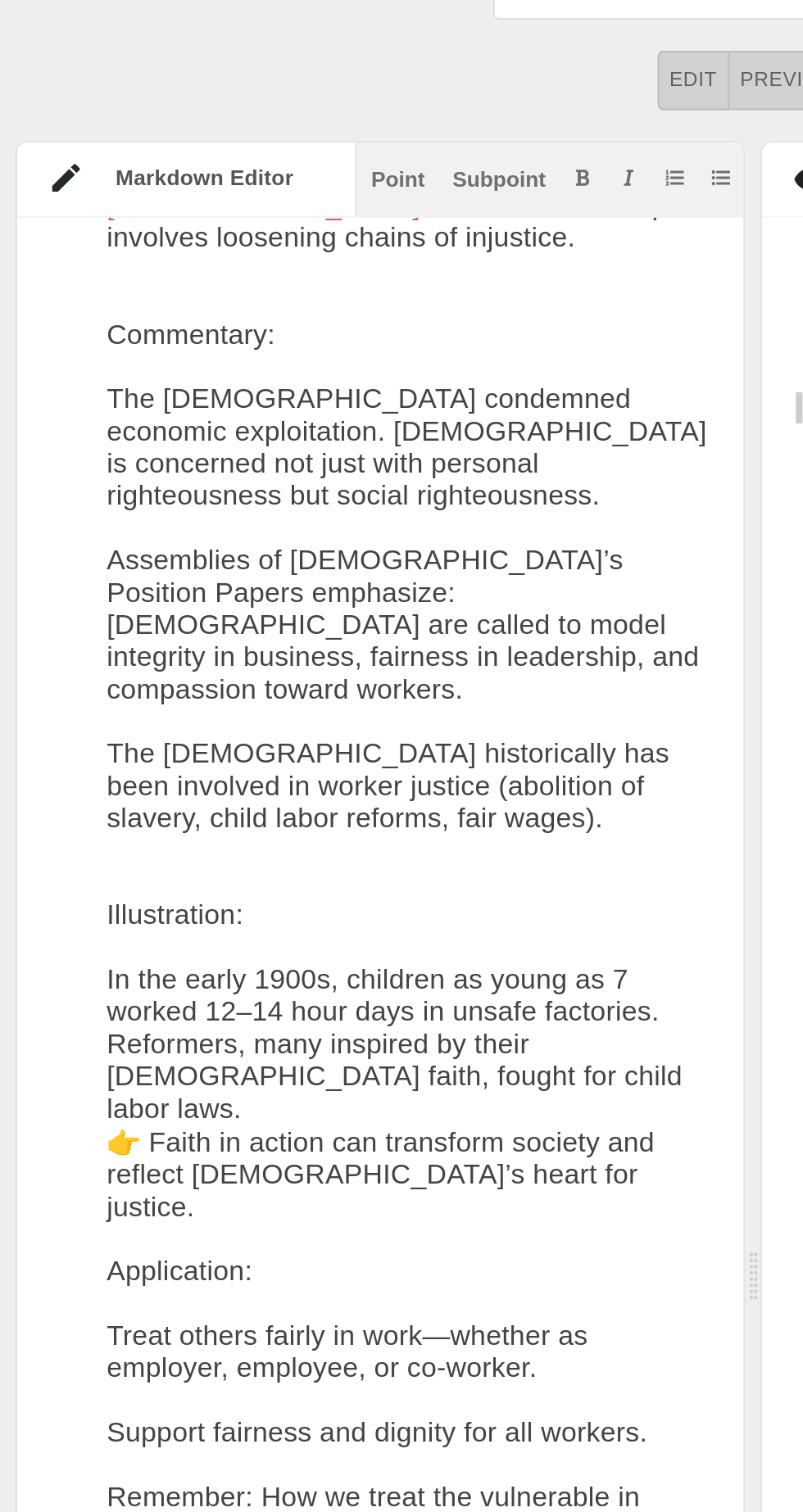
click at [266, 176] on div "Subpoint" at bounding box center [265, 179] width 50 height 11
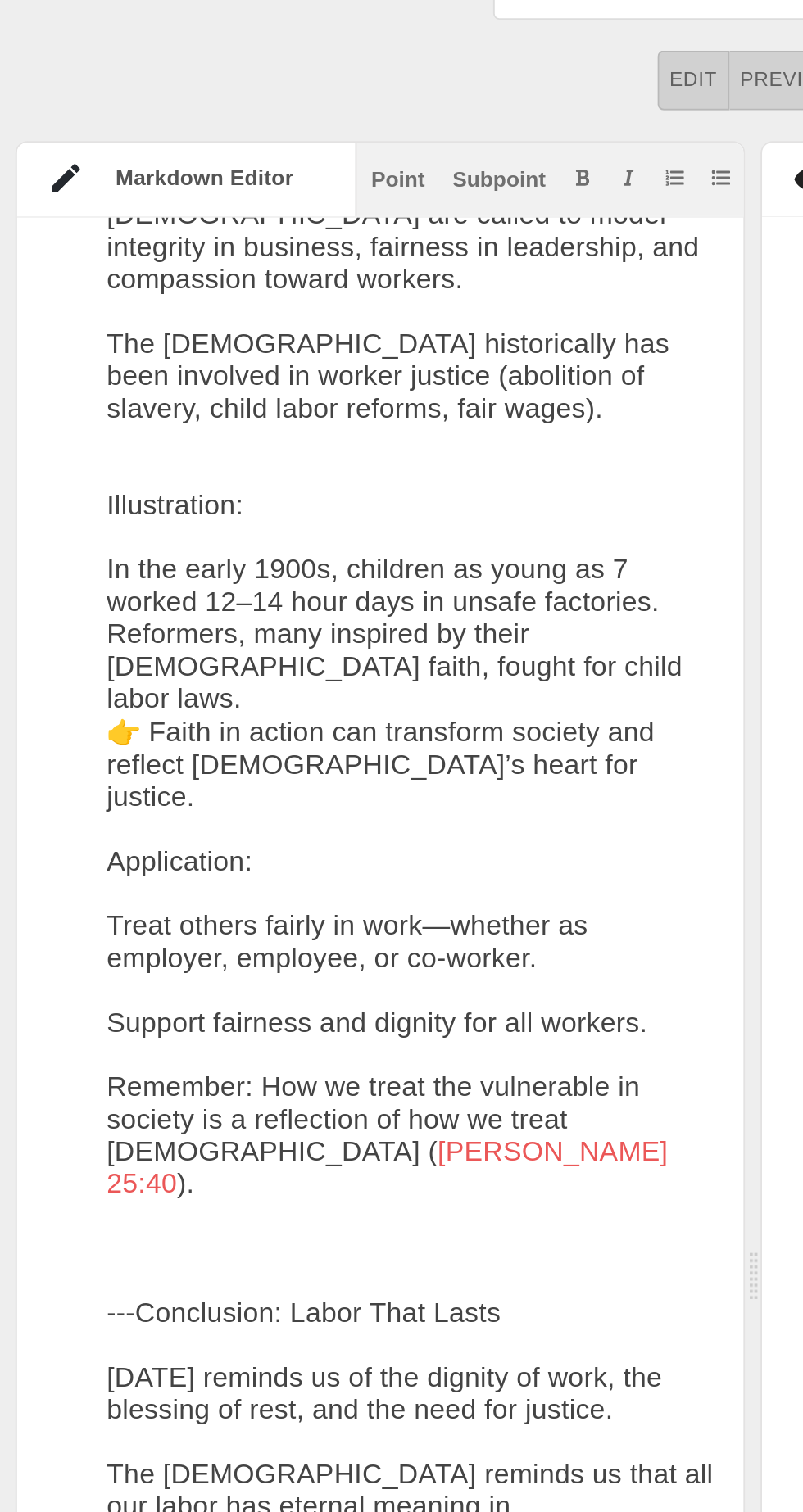
click at [268, 179] on div "Subpoint" at bounding box center [265, 179] width 50 height 11
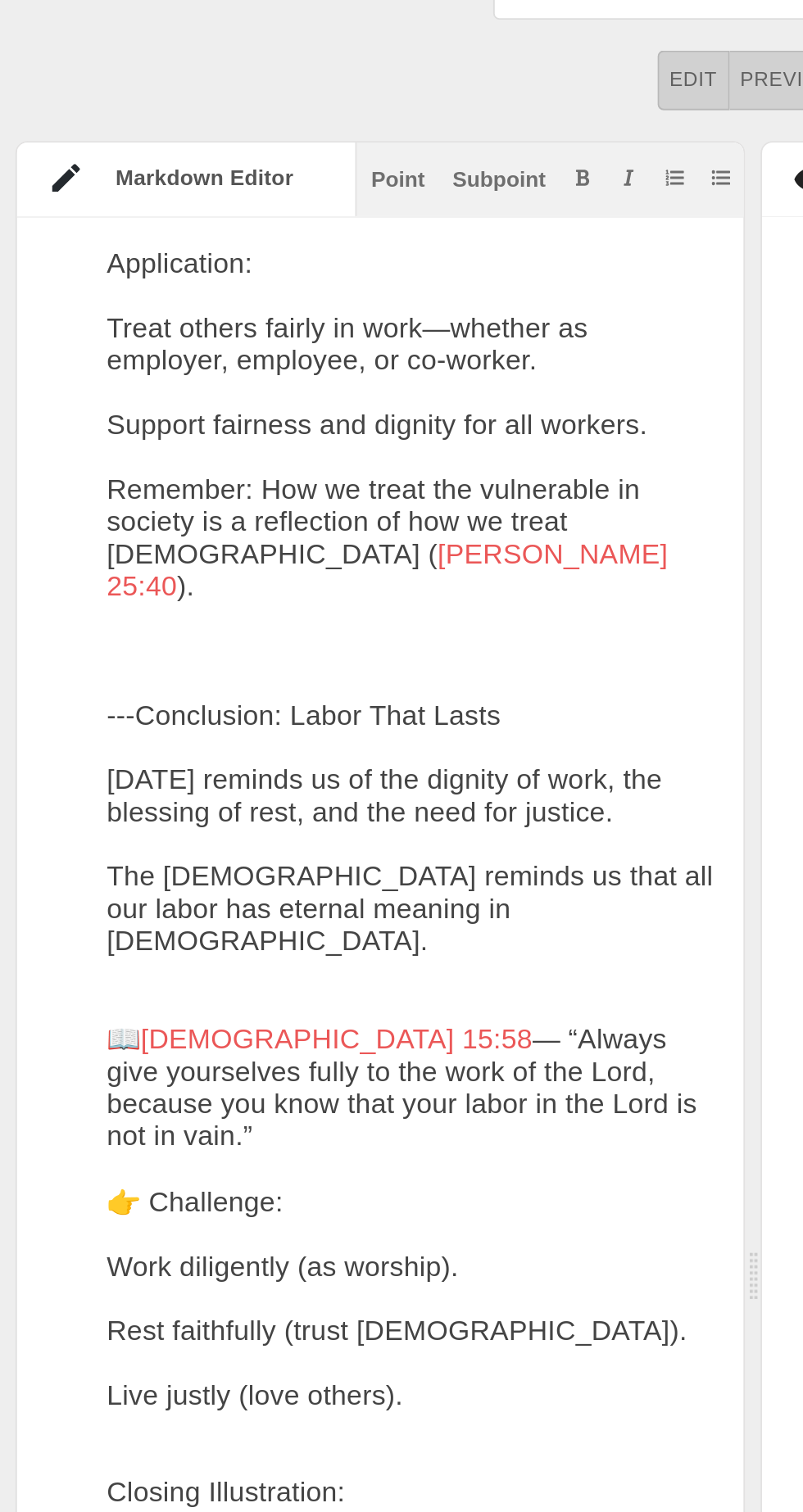
click at [268, 180] on div "Subpoint" at bounding box center [265, 179] width 50 height 11
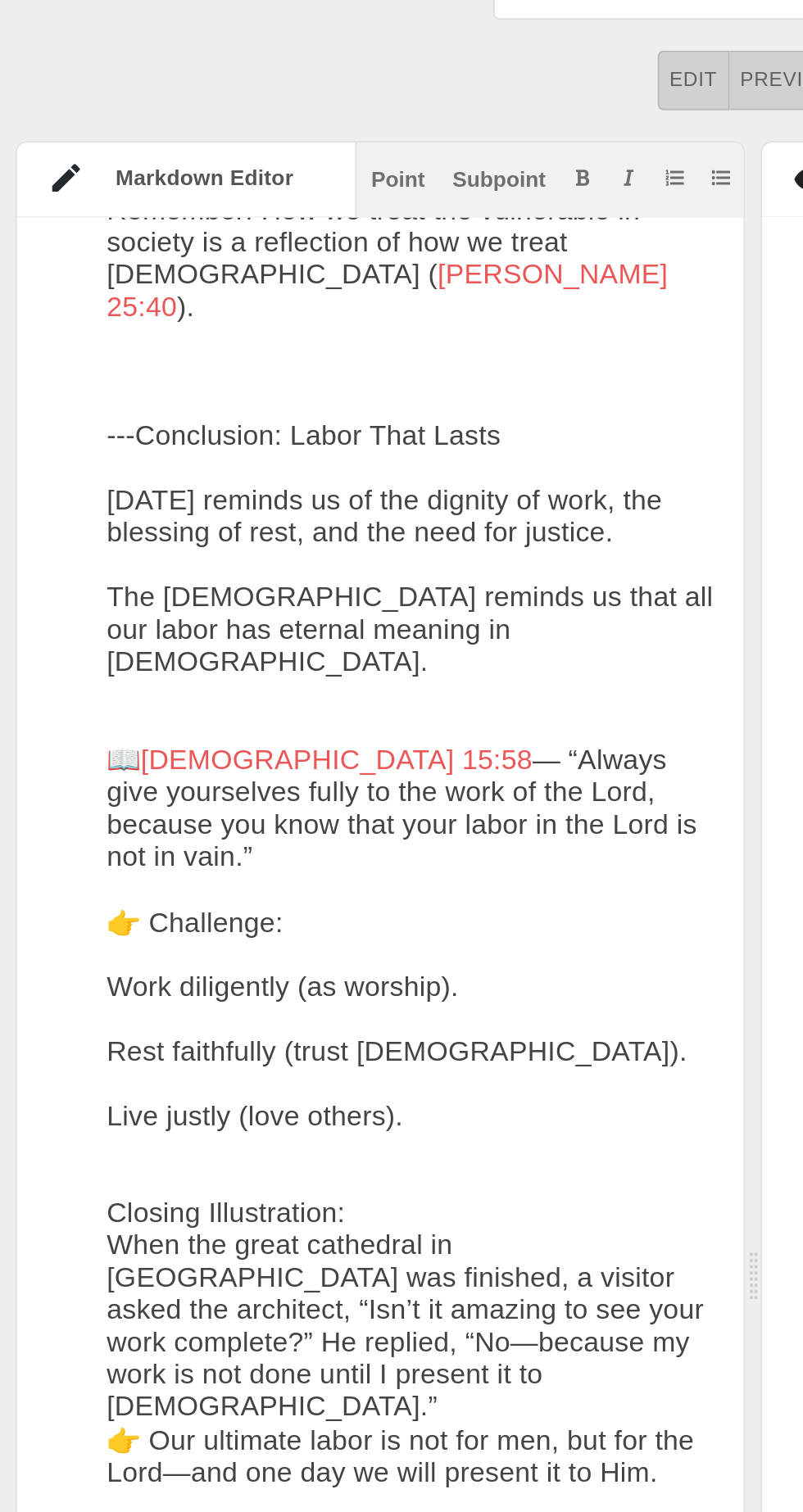
click at [261, 189] on div "Point Subpoint" at bounding box center [293, 178] width 207 height 40
click at [272, 183] on div "Subpoint" at bounding box center [265, 179] width 50 height 11
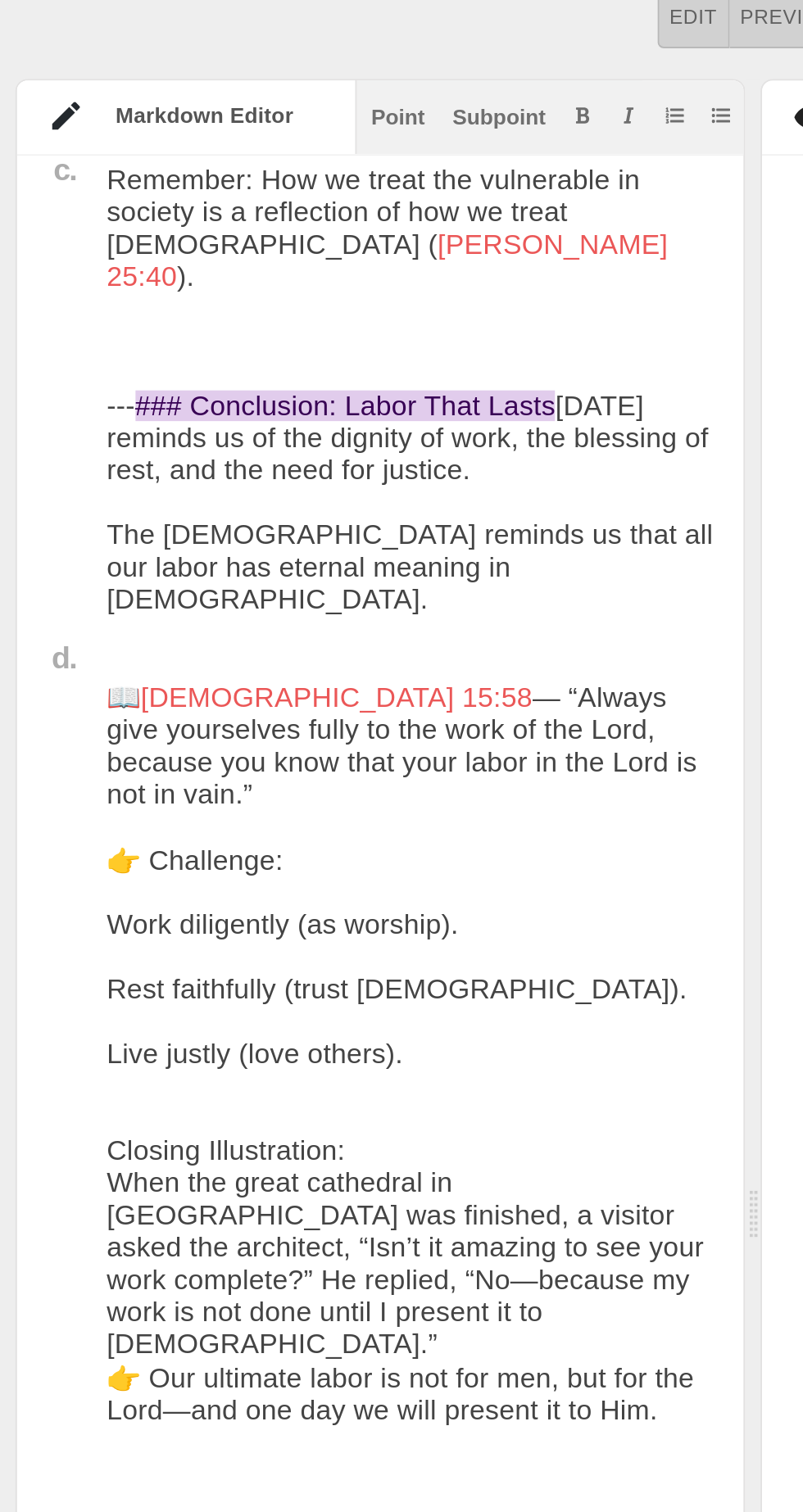
scroll to position [4696, 0]
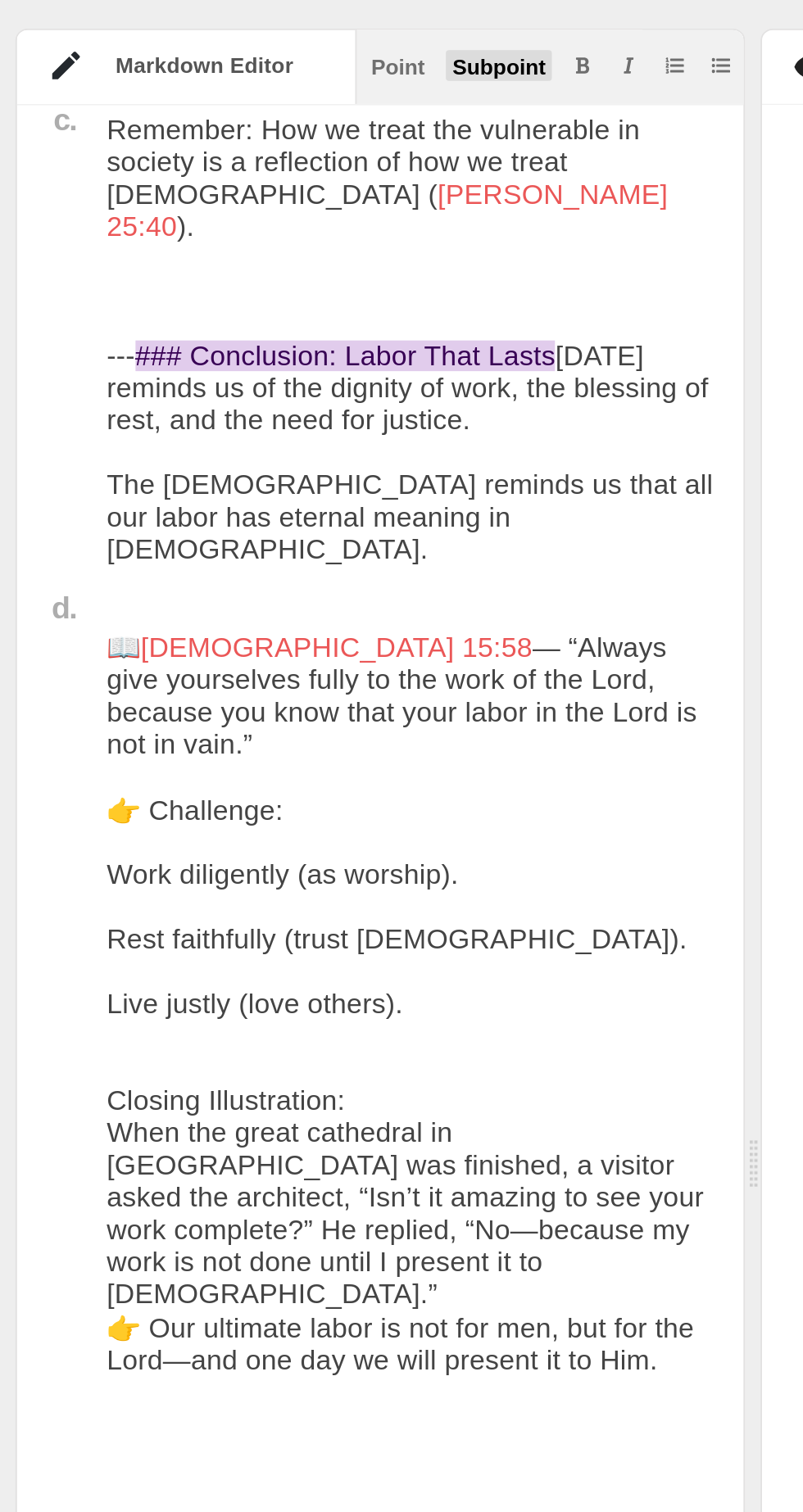
click at [263, 179] on div "Subpoint" at bounding box center [265, 179] width 50 height 11
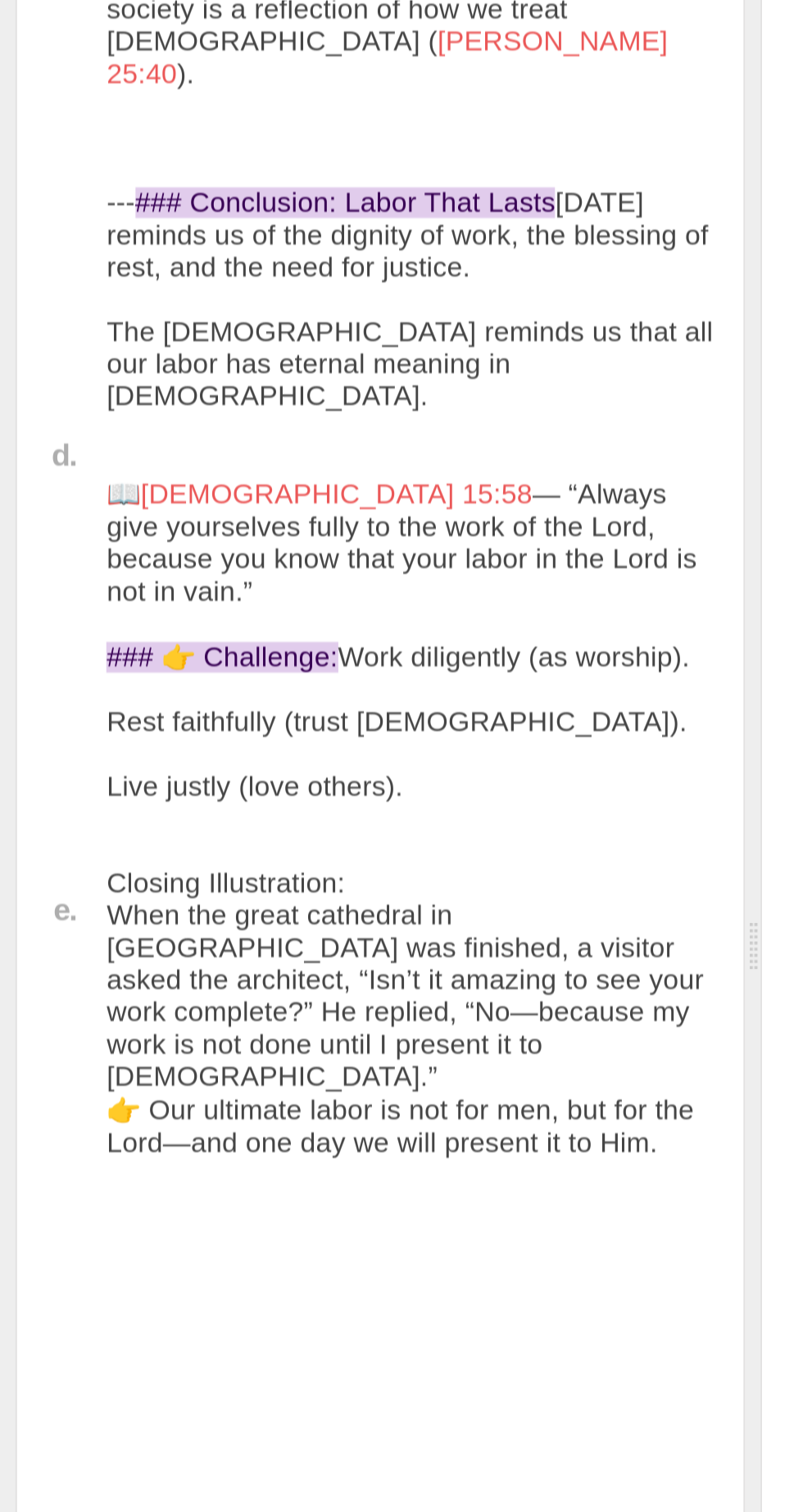
scroll to position [4619, 0]
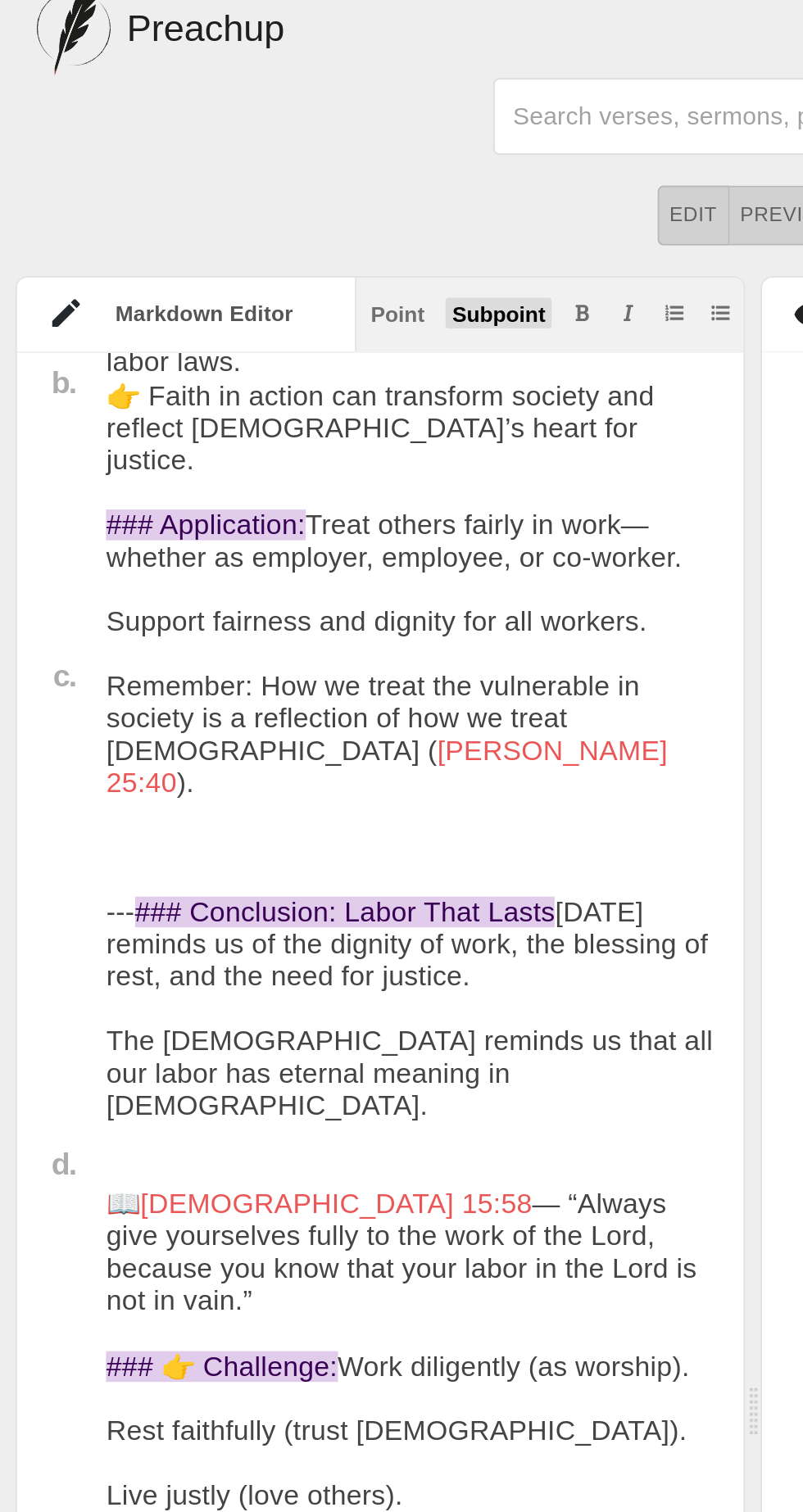
click at [263, 180] on div "Subpoint" at bounding box center [265, 179] width 50 height 11
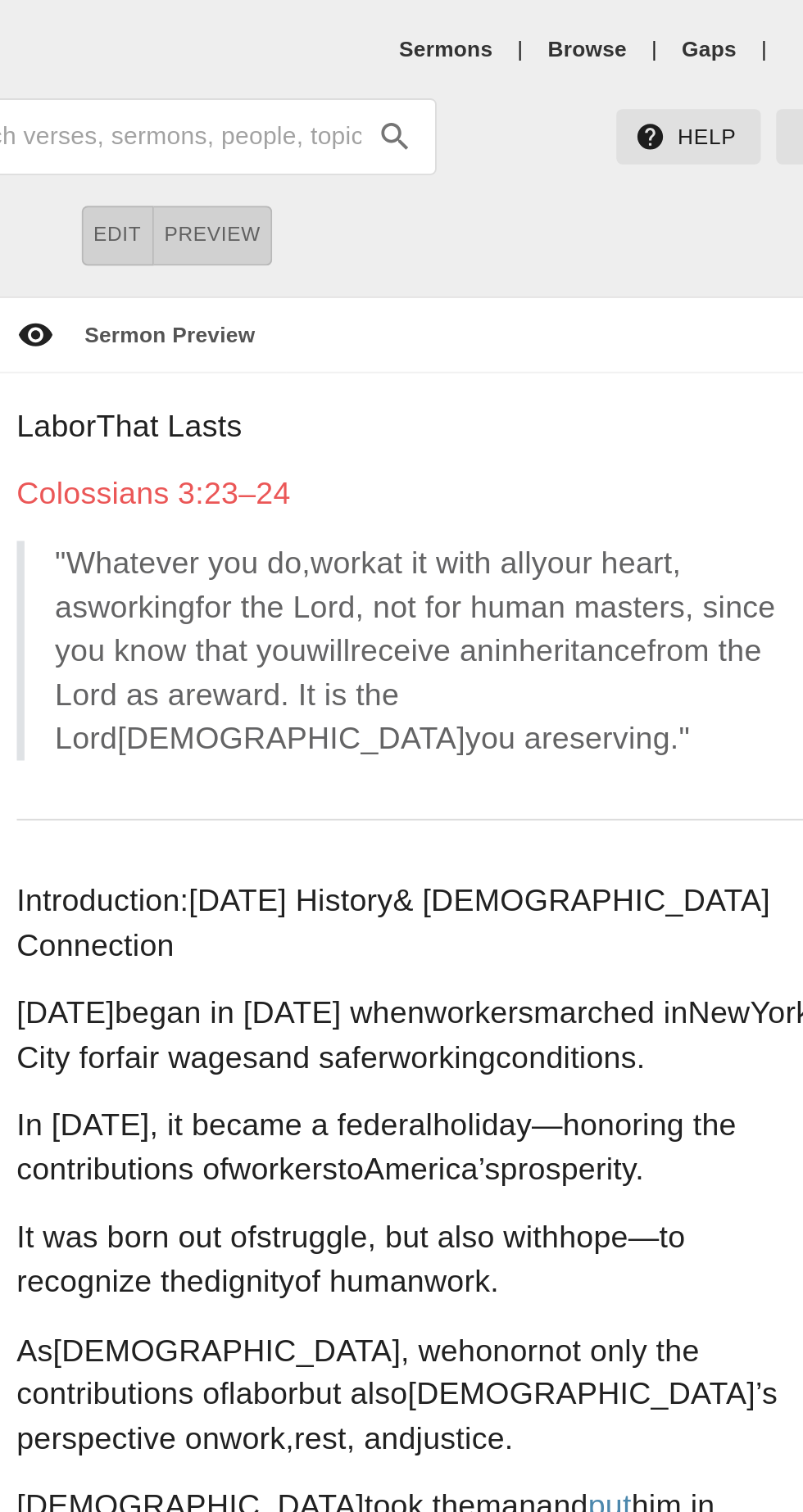
click at [428, 254] on span "Colossians 3:23–24" at bounding box center [388, 262] width 146 height 18
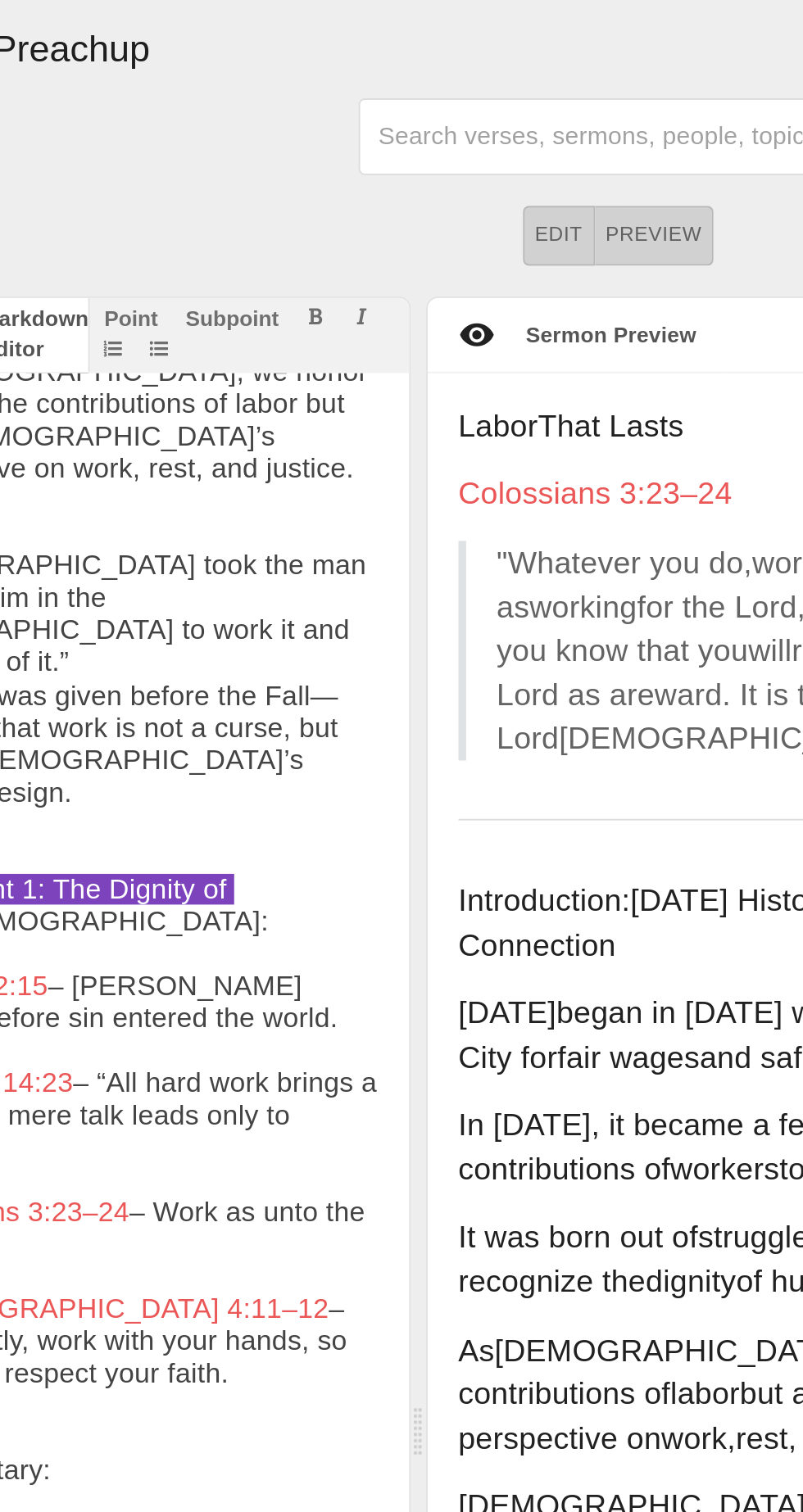
type input "Colossians 3:23–24"
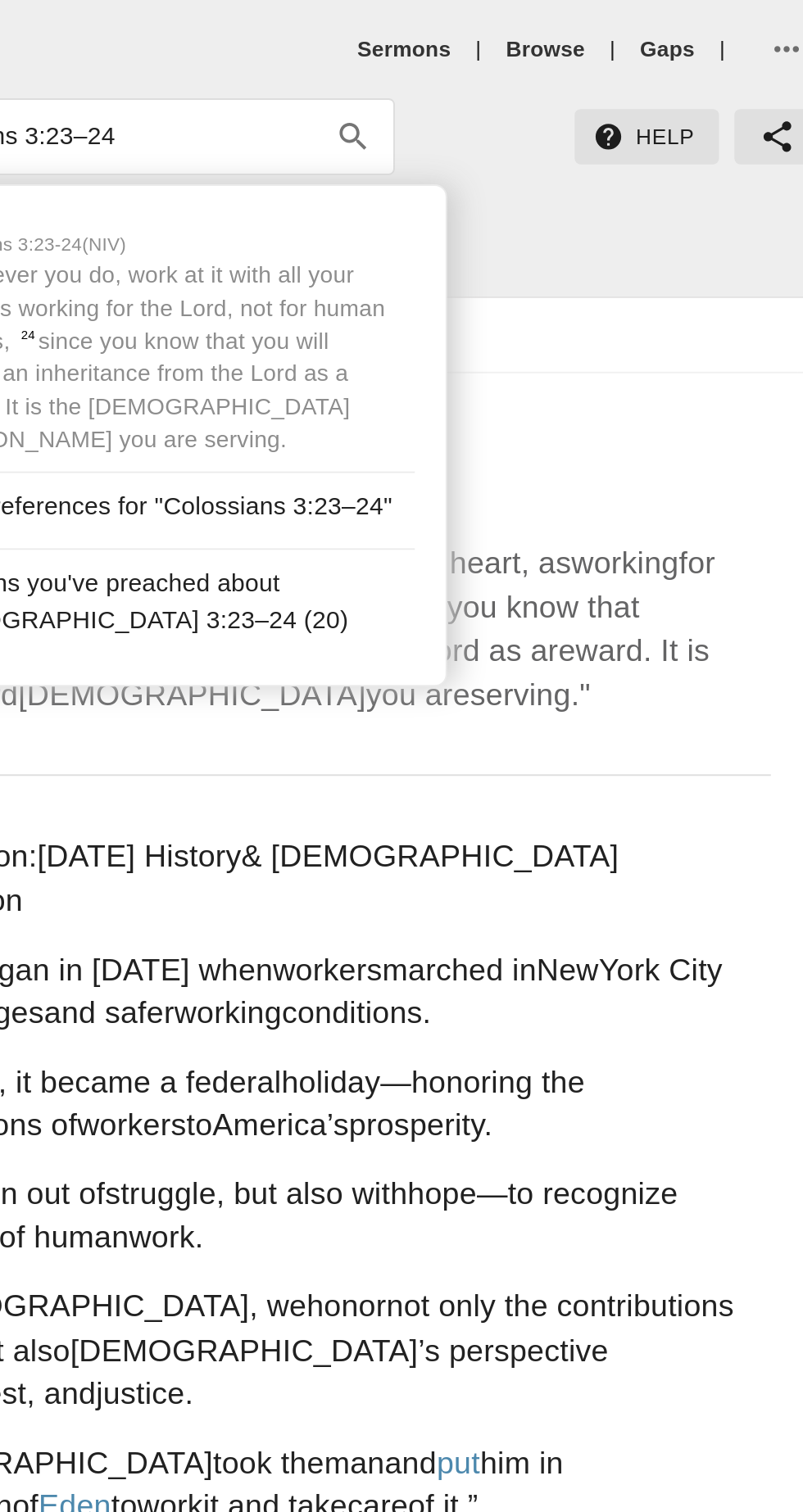
click at [676, 257] on p "Colossians 3:23–24" at bounding box center [499, 262] width 483 height 24
click at [687, 231] on div "Labor That Lasts" at bounding box center [517, 230] width 553 height 30
